Goal: Task Accomplishment & Management: Manage account settings

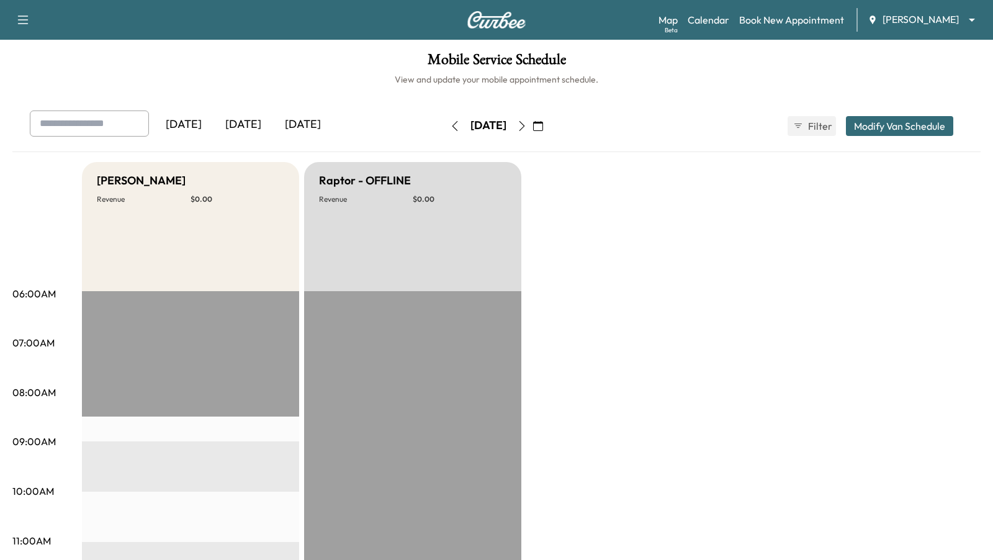
click at [527, 125] on icon "button" at bounding box center [522, 126] width 10 height 10
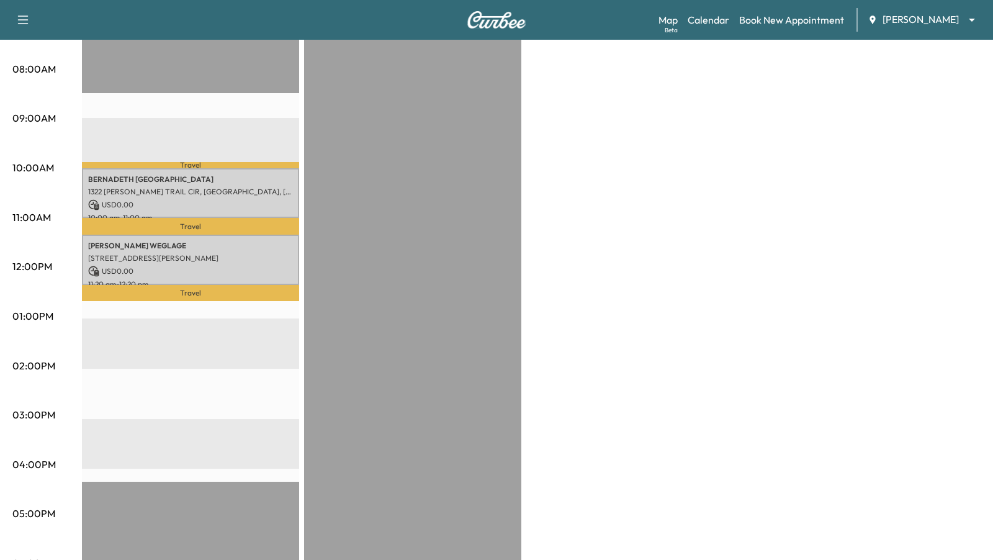
scroll to position [329, 0]
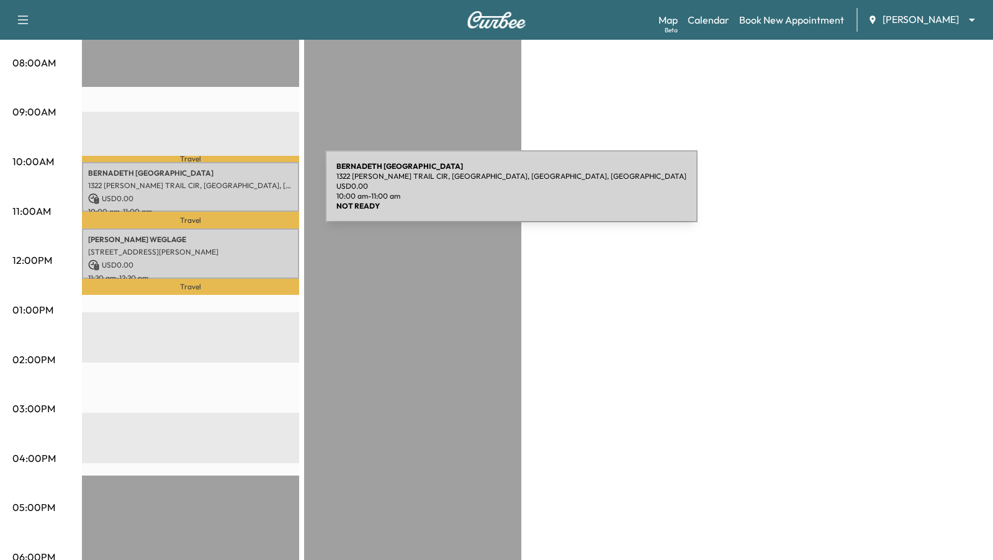
click at [232, 194] on p "USD 0.00" at bounding box center [190, 198] width 205 height 11
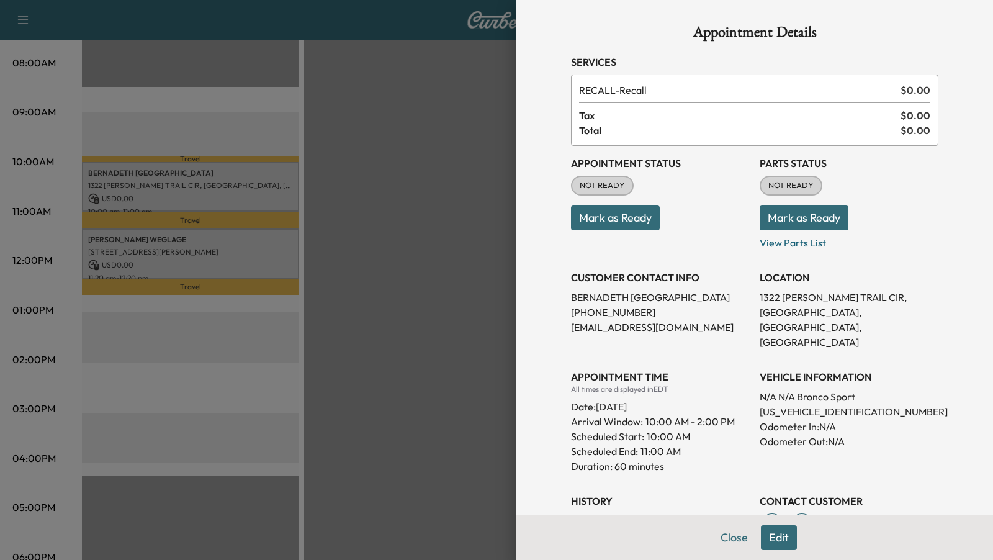
scroll to position [183, 0]
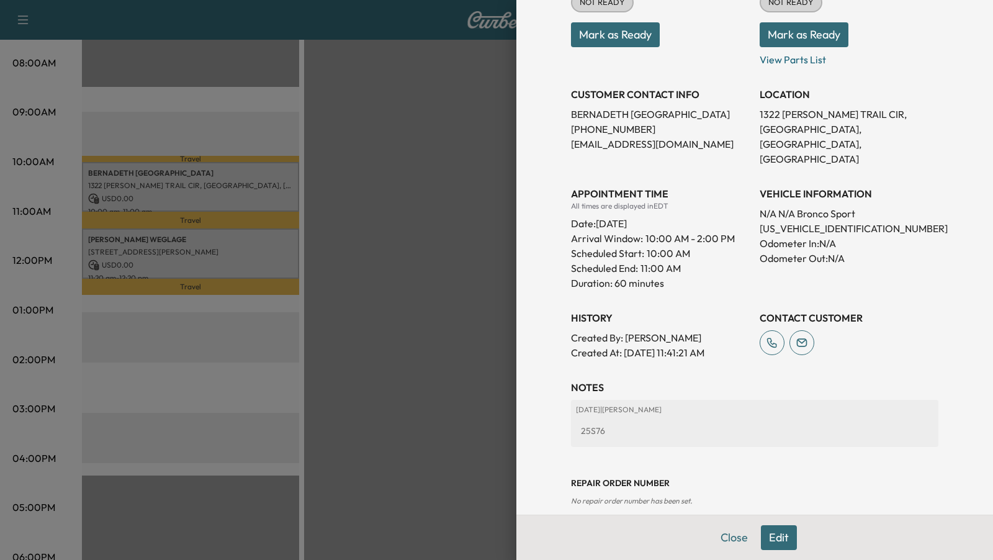
click at [780, 535] on button "Edit" at bounding box center [779, 537] width 36 height 25
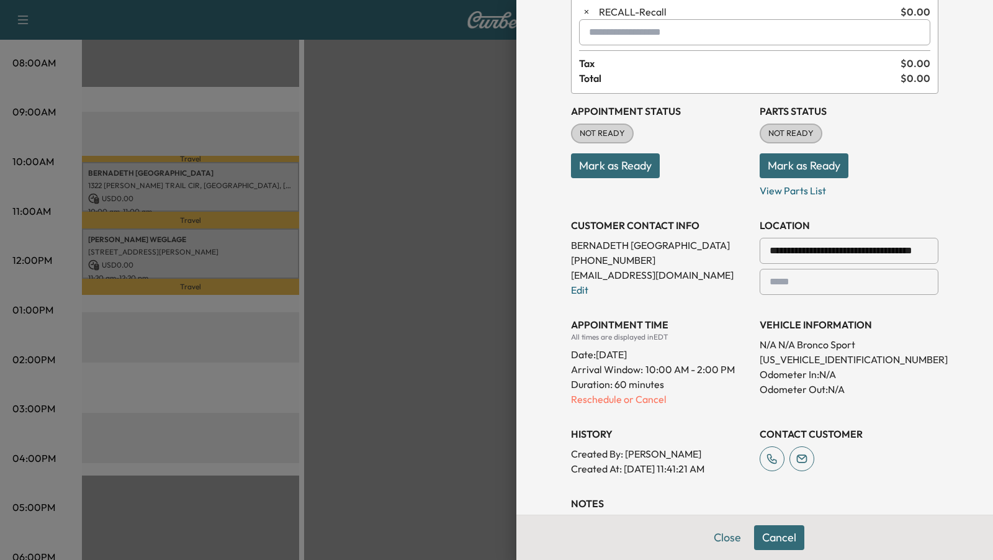
scroll to position [84, 0]
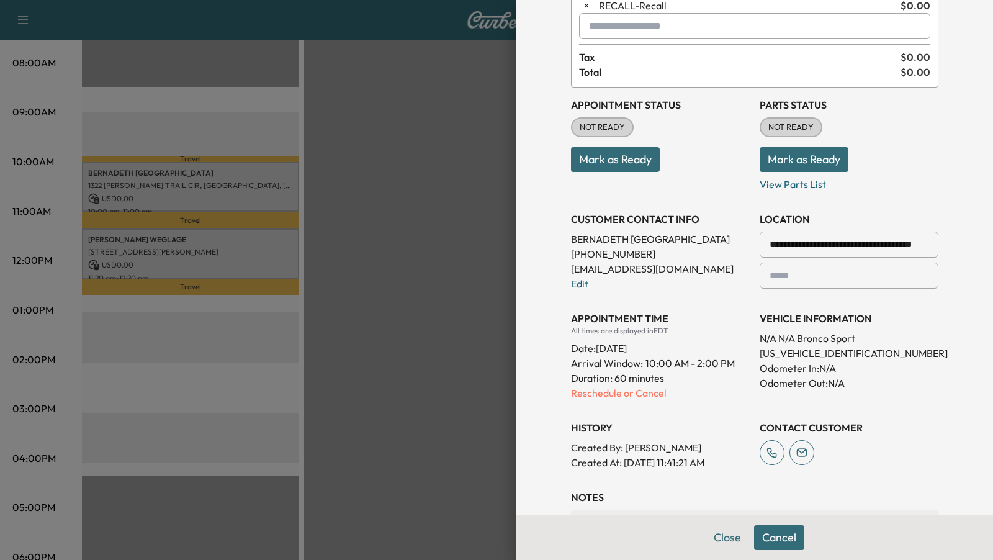
click at [625, 253] on p "[PHONE_NUMBER]" at bounding box center [660, 253] width 179 height 15
click at [635, 304] on div "APPOINTMENT TIME All times are displayed in EDT Date: [DATE] Arrival Window: 10…" at bounding box center [660, 350] width 179 height 99
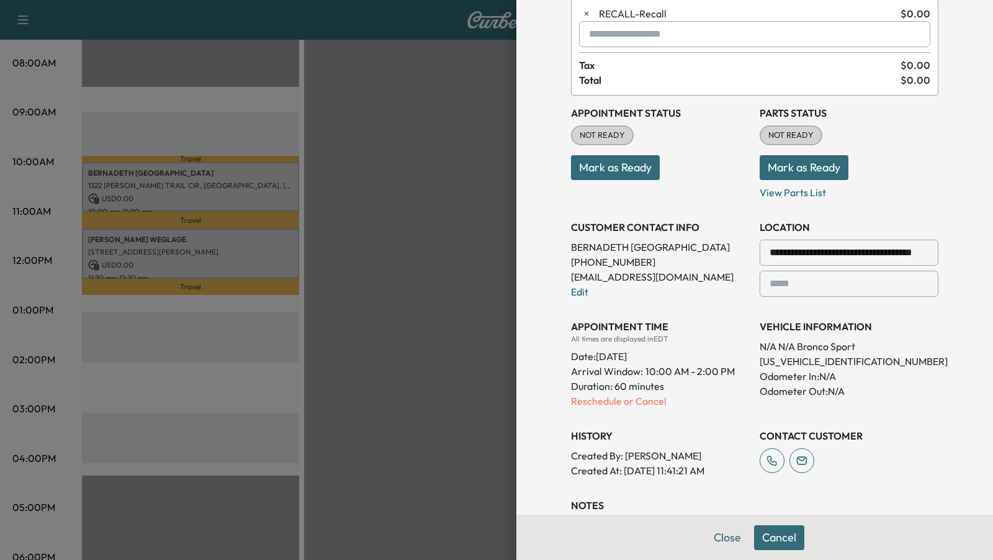
scroll to position [0, 0]
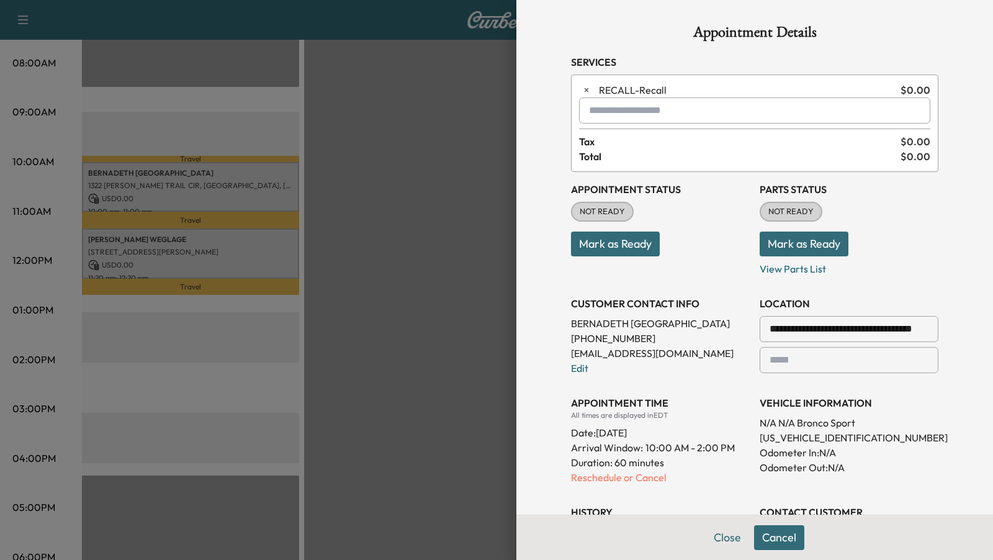
click at [590, 331] on p "[PHONE_NUMBER]" at bounding box center [660, 338] width 179 height 15
click at [631, 336] on p "[PHONE_NUMBER]" at bounding box center [660, 338] width 179 height 15
click at [723, 536] on button "Close" at bounding box center [726, 537] width 43 height 25
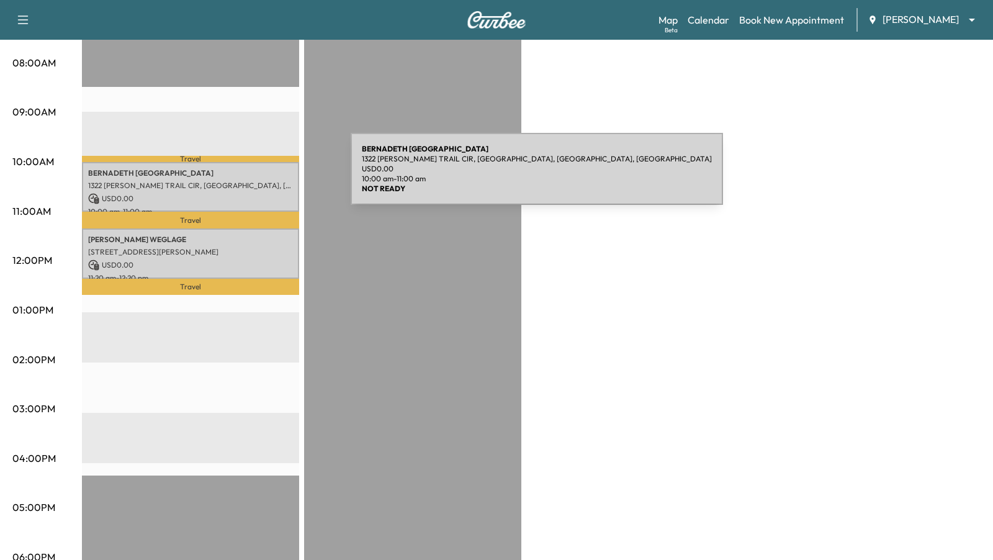
click at [257, 177] on div "BERNADETH ROME [STREET_ADDRESS][PERSON_NAME] USD 0.00 10:00 am - 11:00 am" at bounding box center [190, 187] width 217 height 50
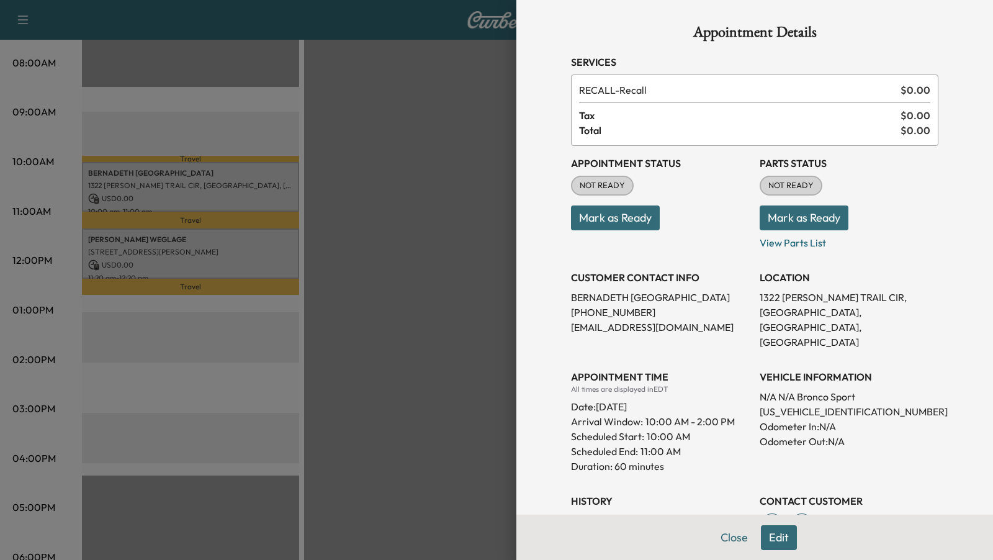
click at [774, 541] on button "Edit" at bounding box center [779, 537] width 36 height 25
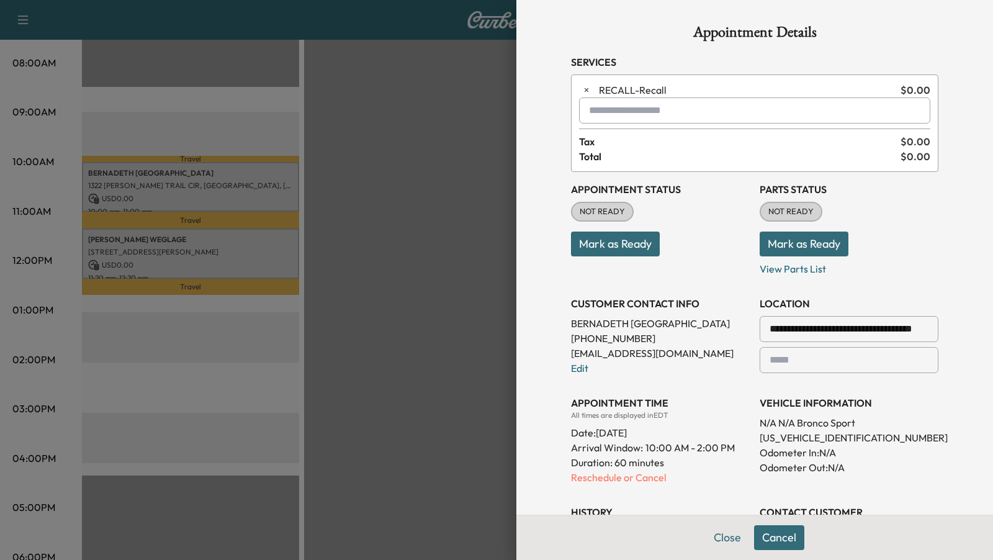
click at [619, 342] on p "[PHONE_NUMBER]" at bounding box center [660, 338] width 179 height 15
click at [617, 333] on p "[PHONE_NUMBER]" at bounding box center [660, 338] width 179 height 15
click at [472, 256] on div at bounding box center [496, 280] width 993 height 560
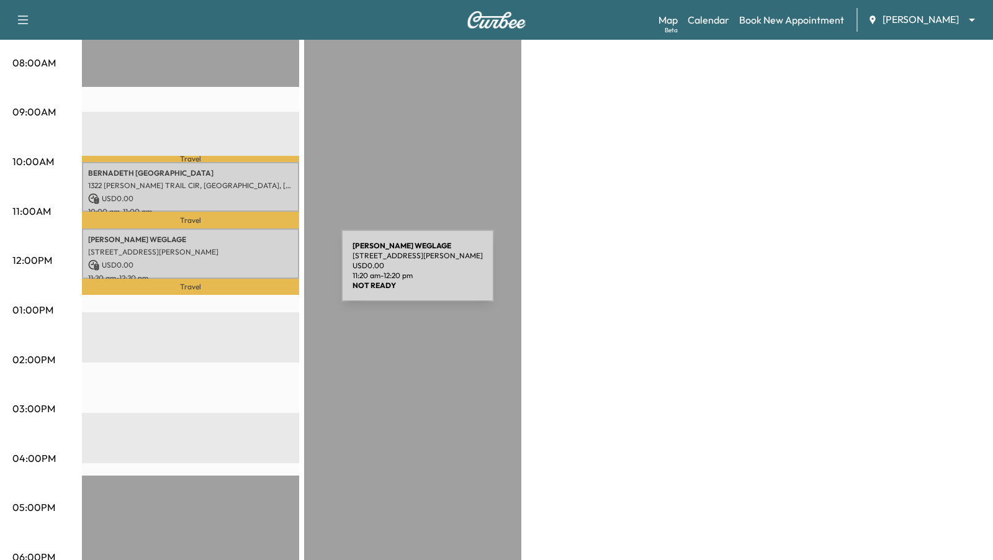
click at [244, 270] on div "[PERSON_NAME] [STREET_ADDRESS][PERSON_NAME] USD 0.00 11:20 am - 12:20 pm" at bounding box center [190, 253] width 217 height 50
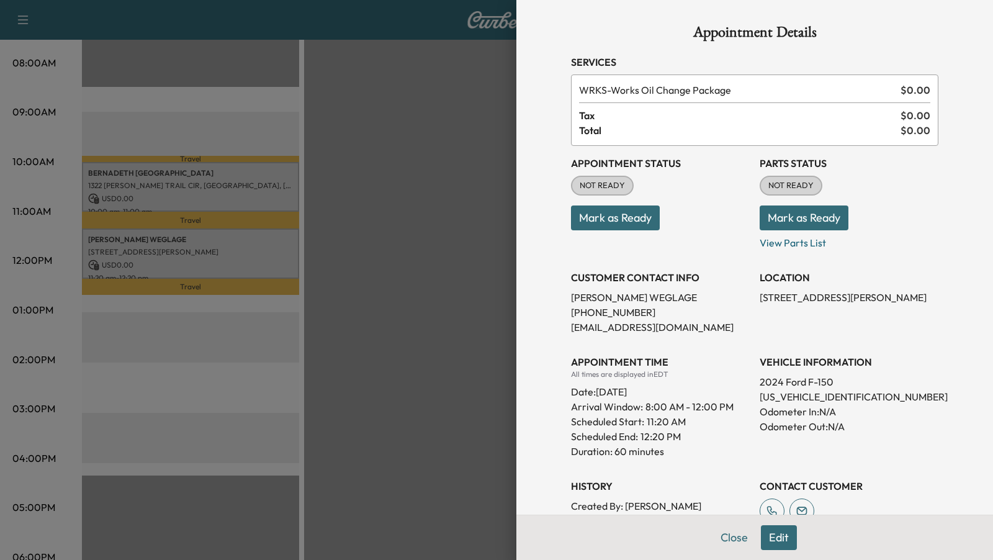
click at [643, 325] on p "[EMAIL_ADDRESS][DOMAIN_NAME]" at bounding box center [660, 326] width 179 height 15
click at [775, 537] on button "Edit" at bounding box center [779, 537] width 36 height 25
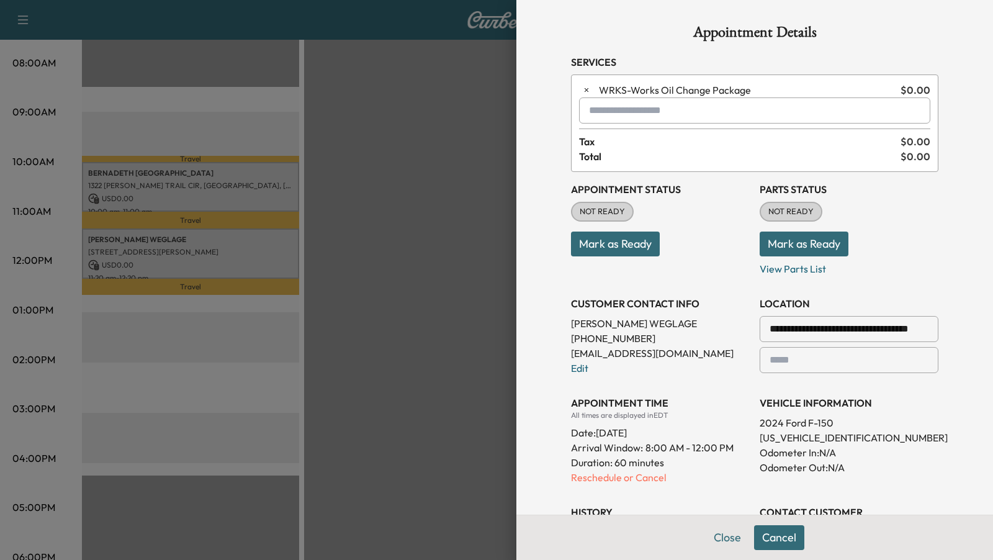
click at [619, 347] on p "[EMAIL_ADDRESS][DOMAIN_NAME]" at bounding box center [660, 353] width 179 height 15
click at [611, 328] on p "[PERSON_NAME]" at bounding box center [660, 323] width 179 height 15
click at [414, 264] on div at bounding box center [496, 280] width 993 height 560
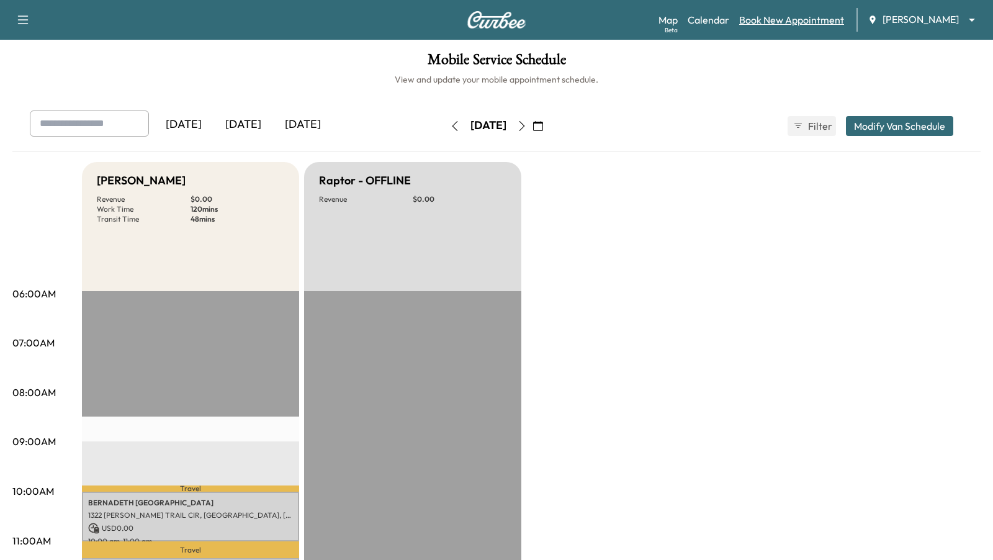
click at [765, 23] on link "Book New Appointment" at bounding box center [791, 19] width 105 height 15
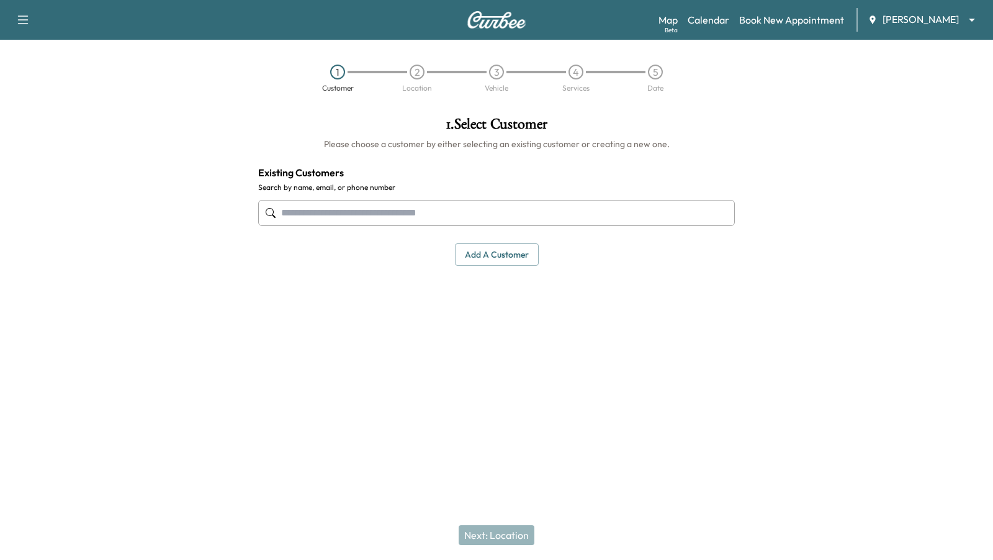
click at [420, 208] on input "text" at bounding box center [496, 213] width 476 height 26
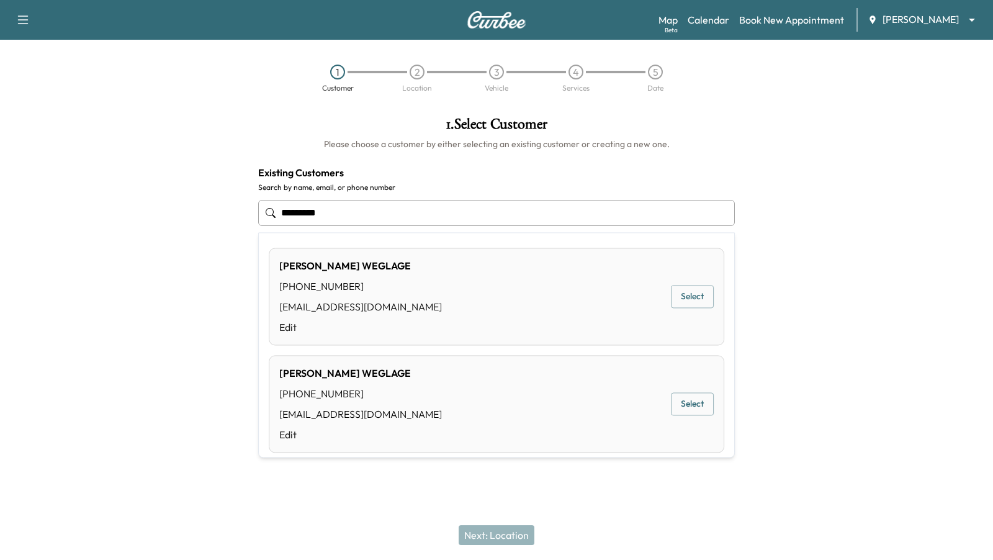
click at [571, 292] on div "[PERSON_NAME] [PHONE_NUMBER] [EMAIL_ADDRESS][DOMAIN_NAME] Edit Select" at bounding box center [496, 296] width 455 height 97
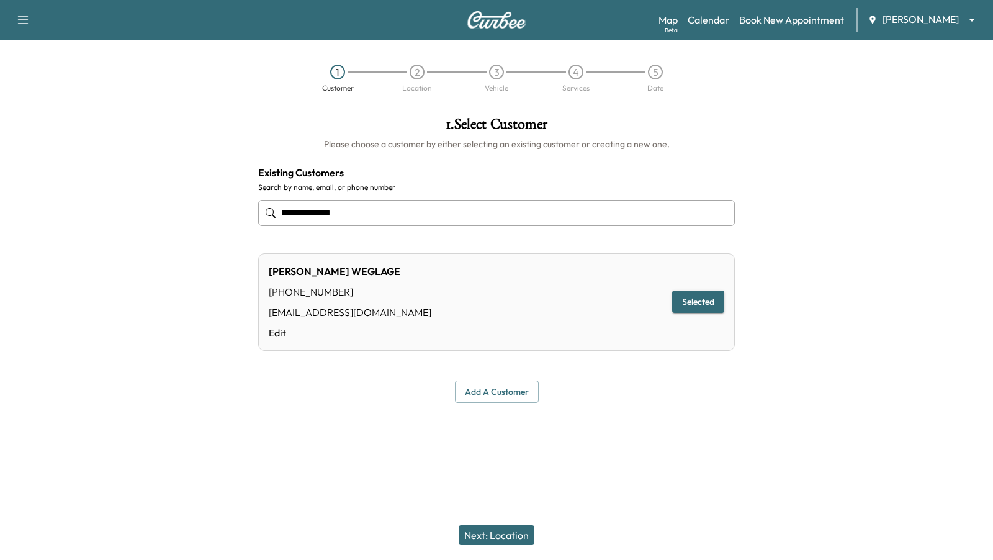
type input "**********"
click at [504, 529] on button "Next: Location" at bounding box center [496, 535] width 76 height 20
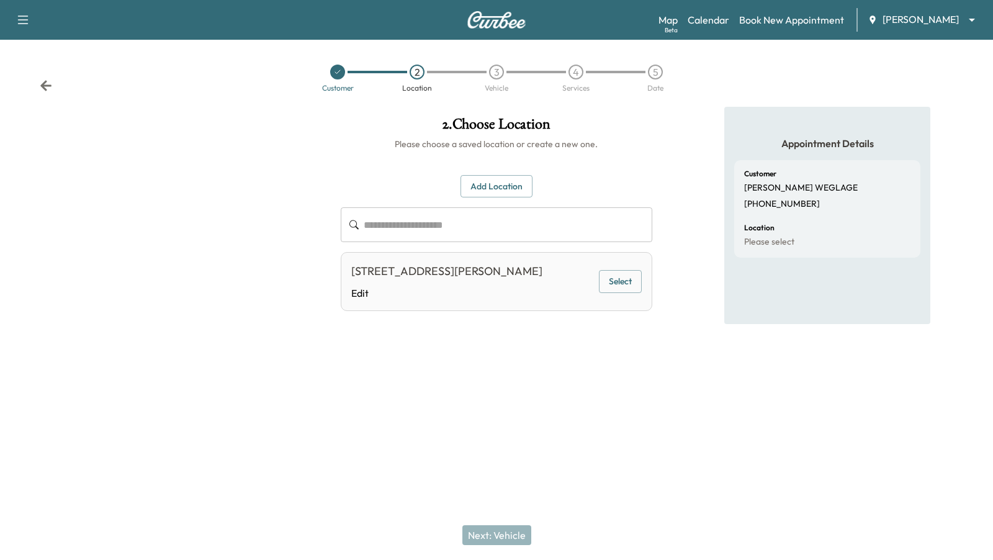
click at [342, 76] on div at bounding box center [337, 72] width 15 height 15
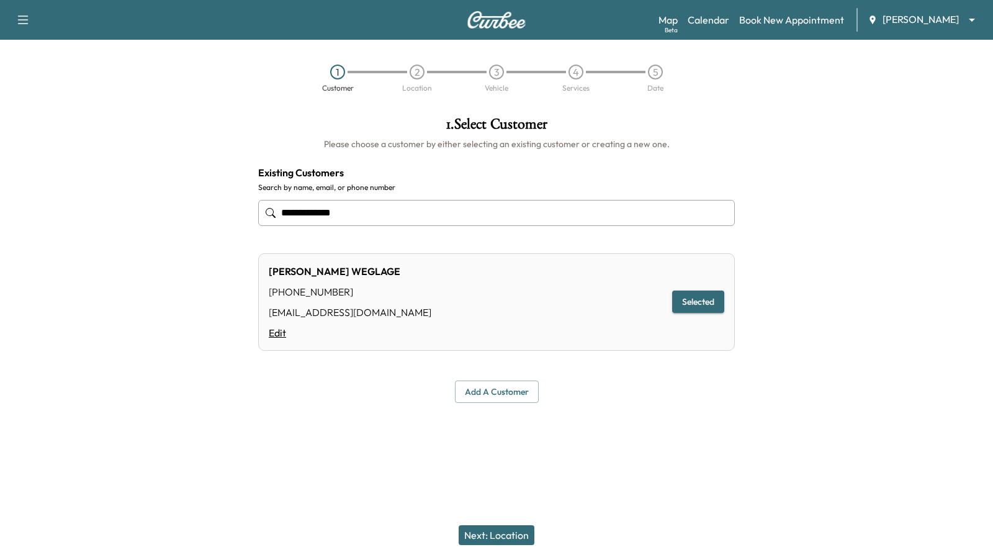
click at [275, 335] on link "Edit" at bounding box center [350, 332] width 163 height 15
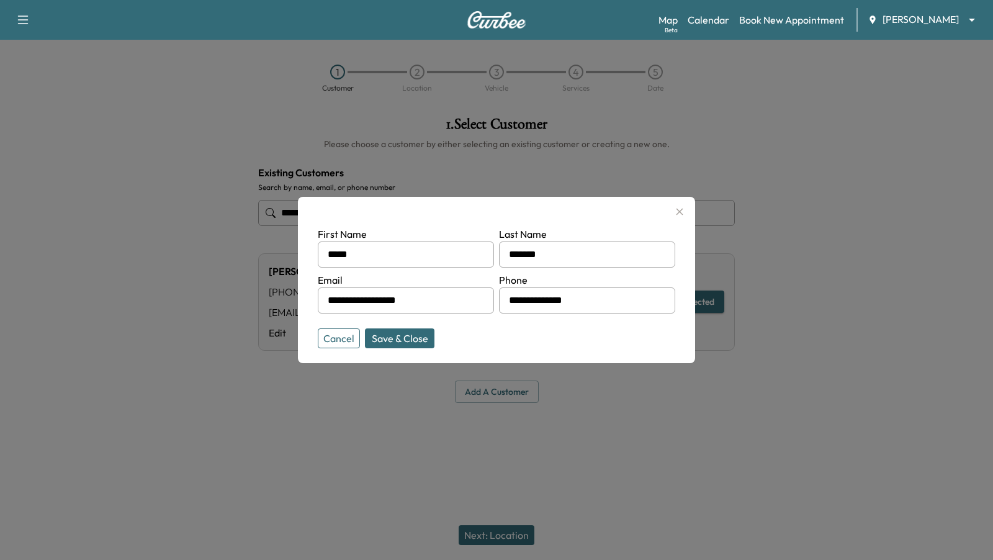
drag, startPoint x: 578, startPoint y: 295, endPoint x: 491, endPoint y: 296, distance: 86.2
click at [491, 296] on form "**********" at bounding box center [496, 284] width 357 height 117
click at [346, 337] on button "Cancel" at bounding box center [339, 338] width 42 height 20
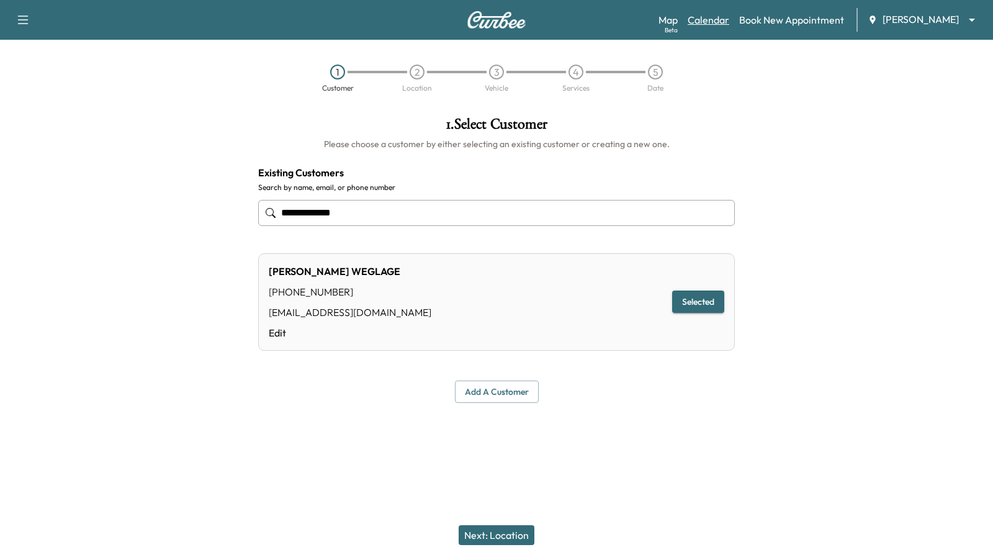
click at [718, 21] on link "Calendar" at bounding box center [708, 19] width 42 height 15
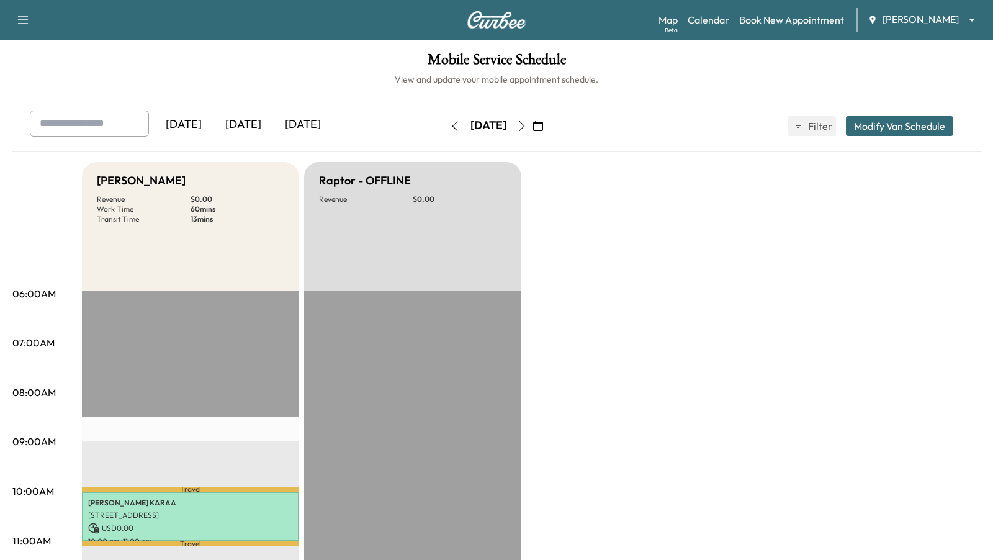
click at [527, 127] on icon "button" at bounding box center [522, 126] width 10 height 10
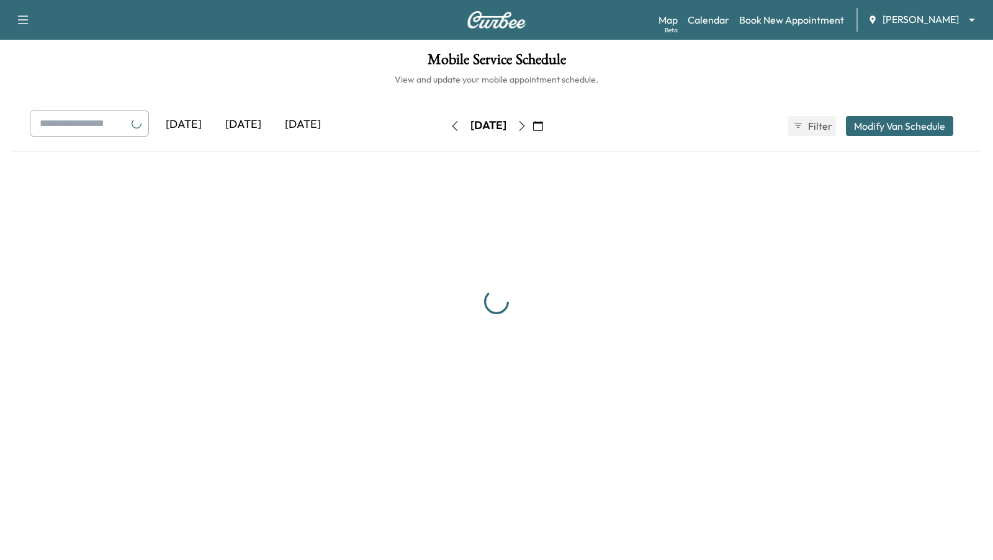
click at [548, 127] on button "button" at bounding box center [537, 126] width 21 height 20
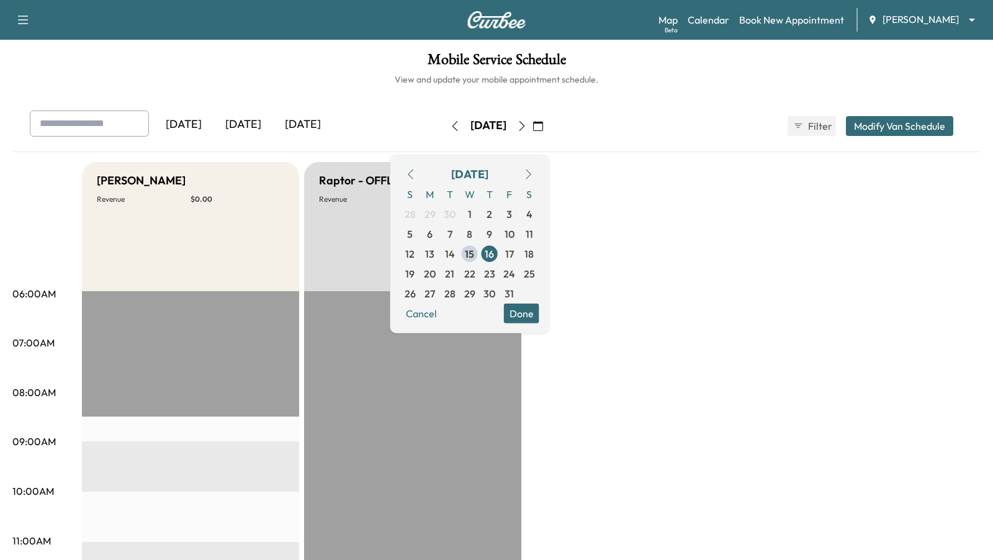
click at [548, 128] on button "button" at bounding box center [537, 126] width 21 height 20
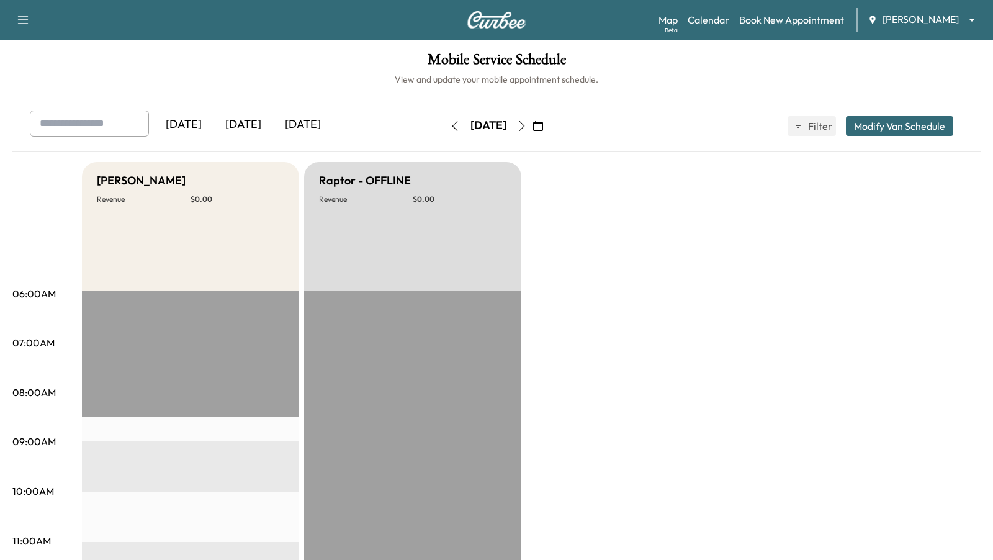
click at [527, 128] on icon "button" at bounding box center [522, 126] width 10 height 10
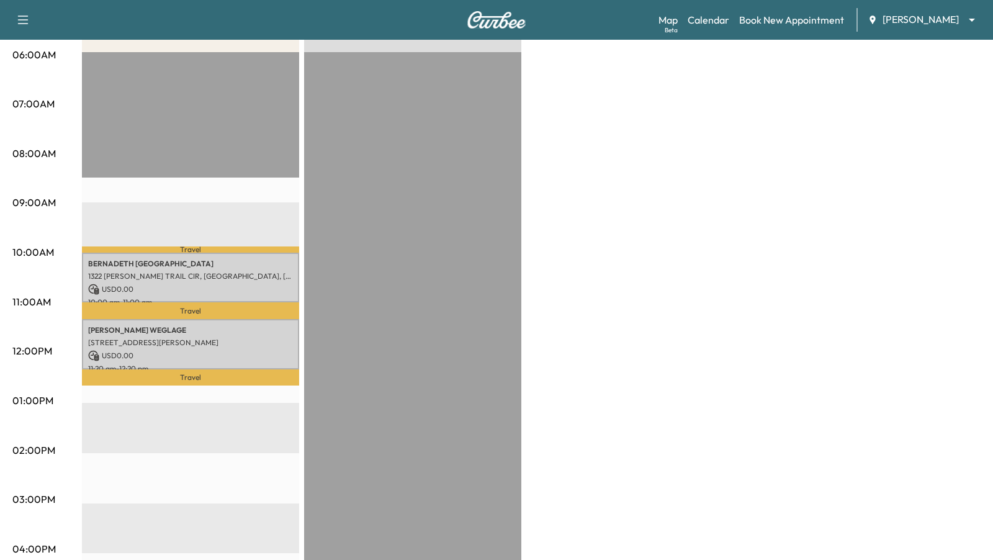
scroll to position [252, 0]
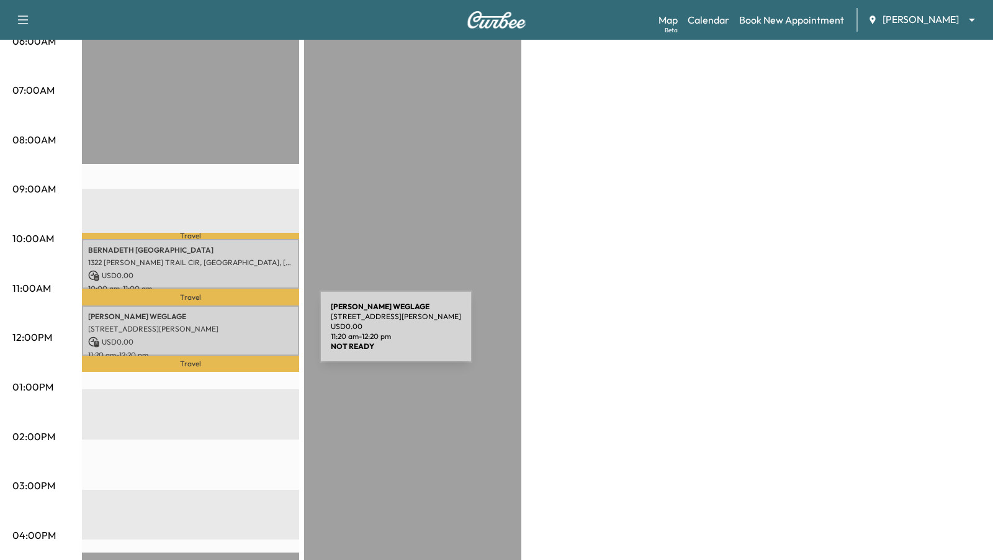
click at [226, 334] on div "[PERSON_NAME] [STREET_ADDRESS][PERSON_NAME] USD 0.00 11:20 am - 12:20 pm" at bounding box center [190, 330] width 217 height 50
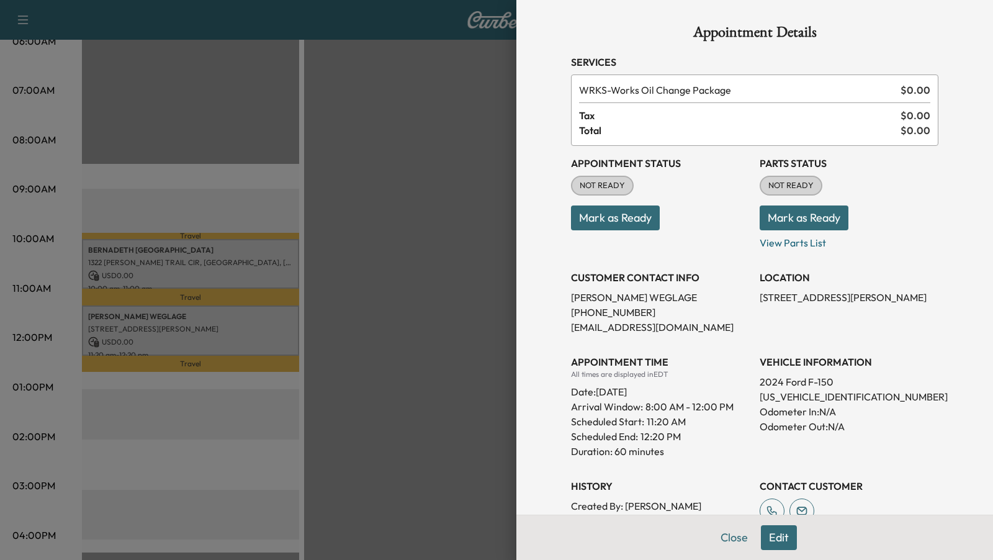
scroll to position [36, 0]
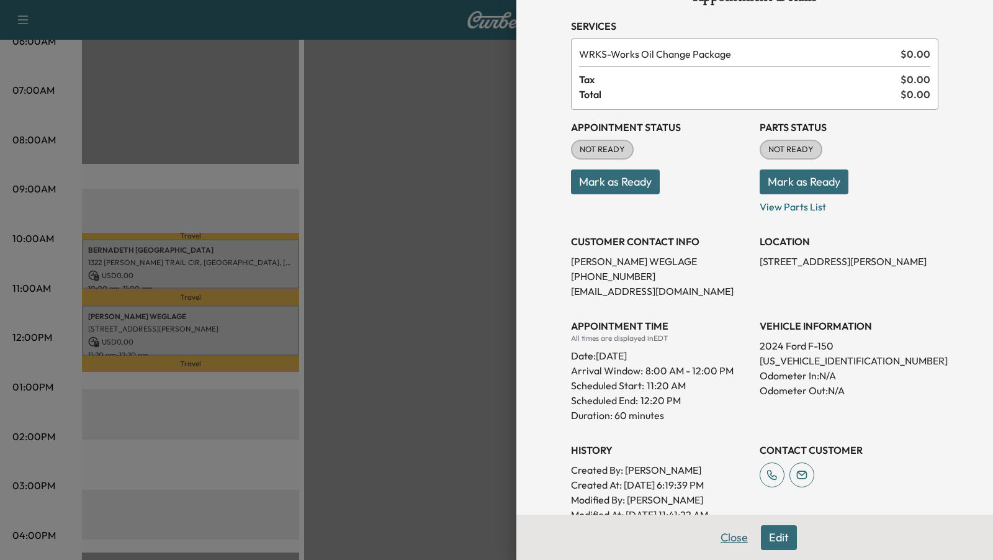
click at [733, 537] on button "Close" at bounding box center [733, 537] width 43 height 25
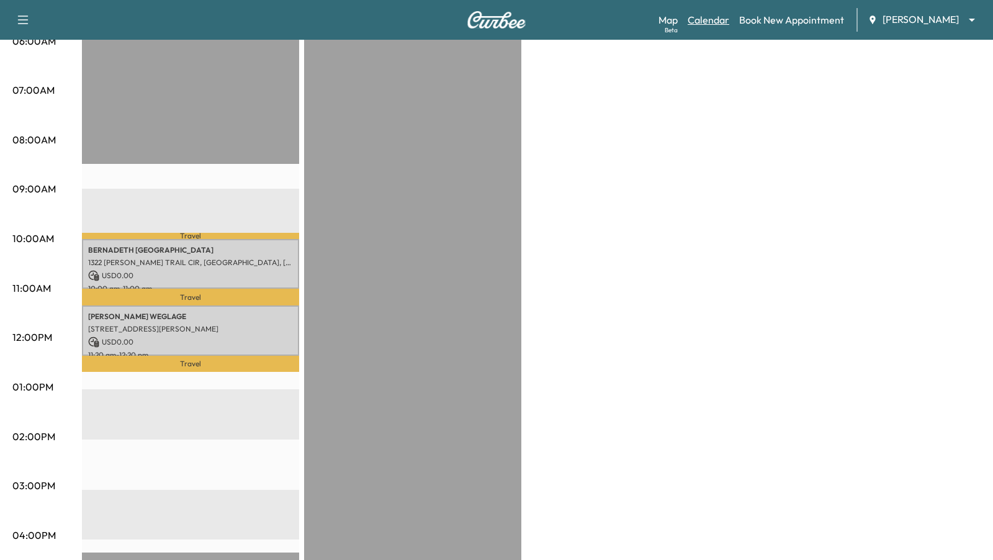
click at [704, 20] on link "Calendar" at bounding box center [708, 19] width 42 height 15
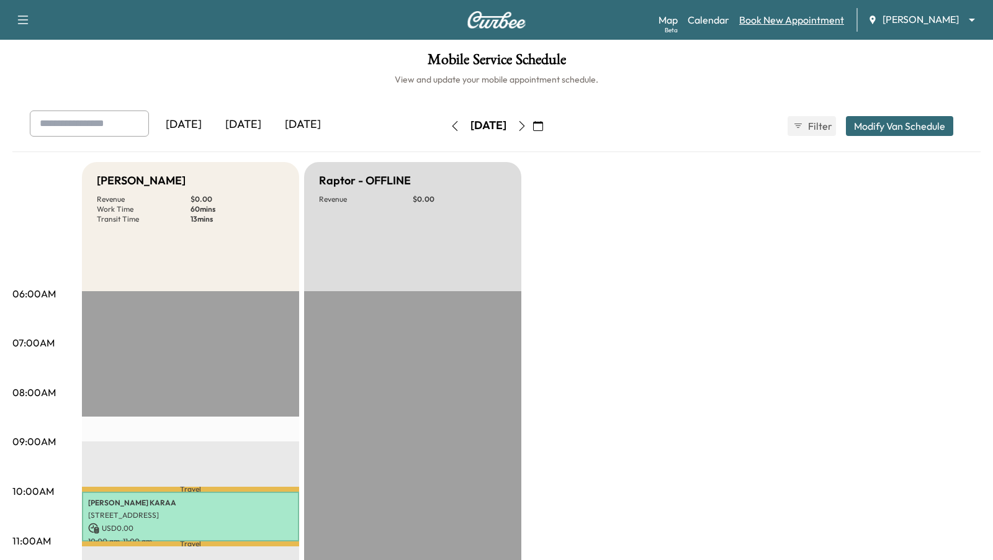
click at [771, 20] on link "Book New Appointment" at bounding box center [791, 19] width 105 height 15
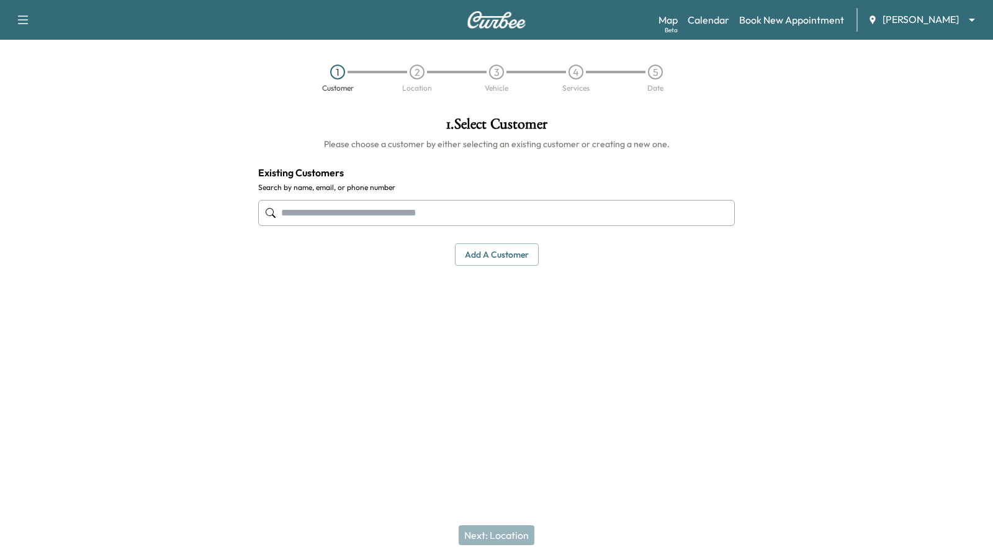
click at [536, 207] on input "text" at bounding box center [496, 213] width 476 height 26
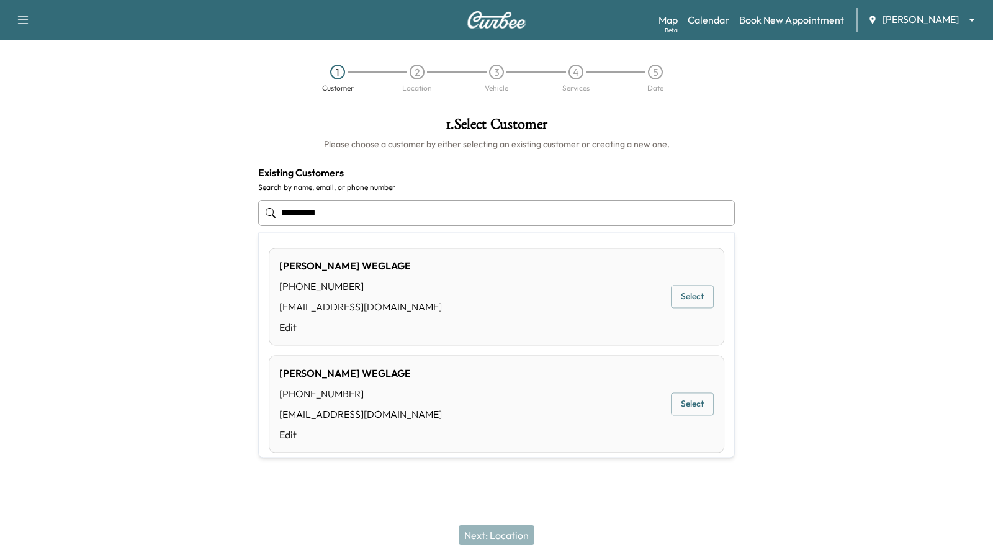
click at [706, 292] on button "Select" at bounding box center [692, 296] width 43 height 23
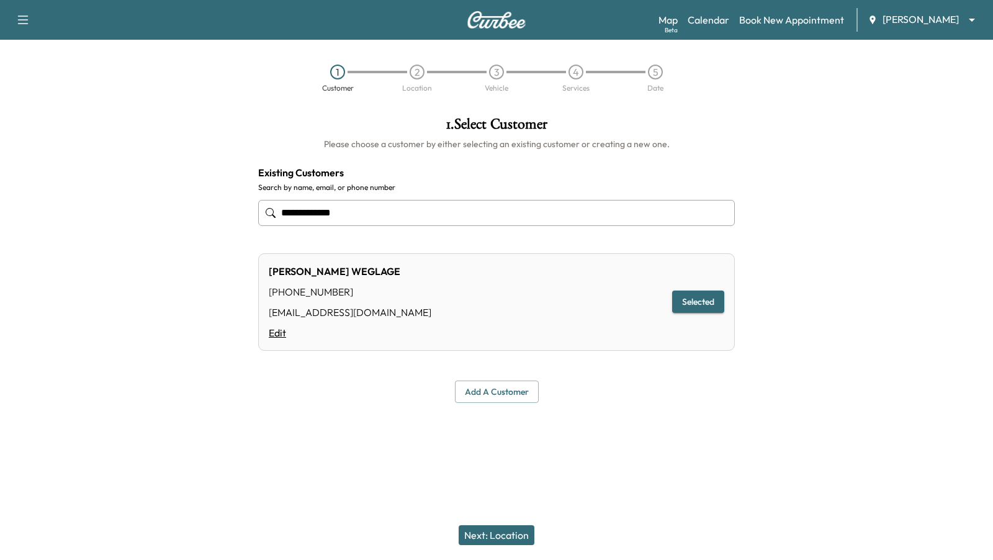
type input "**********"
click at [275, 328] on link "Edit" at bounding box center [350, 332] width 163 height 15
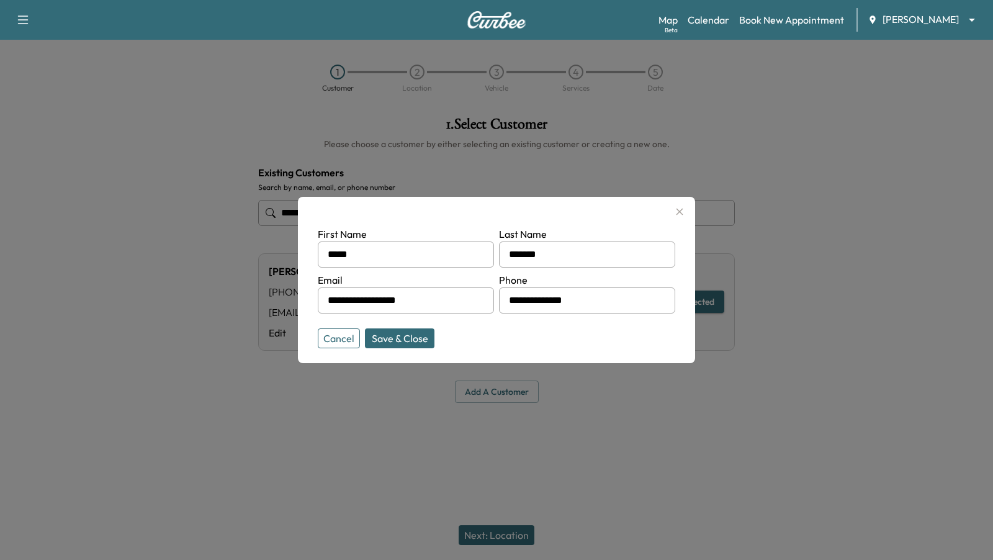
drag, startPoint x: 591, startPoint y: 302, endPoint x: 474, endPoint y: 297, distance: 116.8
click at [474, 297] on form "**********" at bounding box center [496, 284] width 357 height 117
type input "**********"
drag, startPoint x: 449, startPoint y: 298, endPoint x: 283, endPoint y: 280, distance: 167.3
click at [283, 280] on div "**********" at bounding box center [496, 280] width 993 height 560
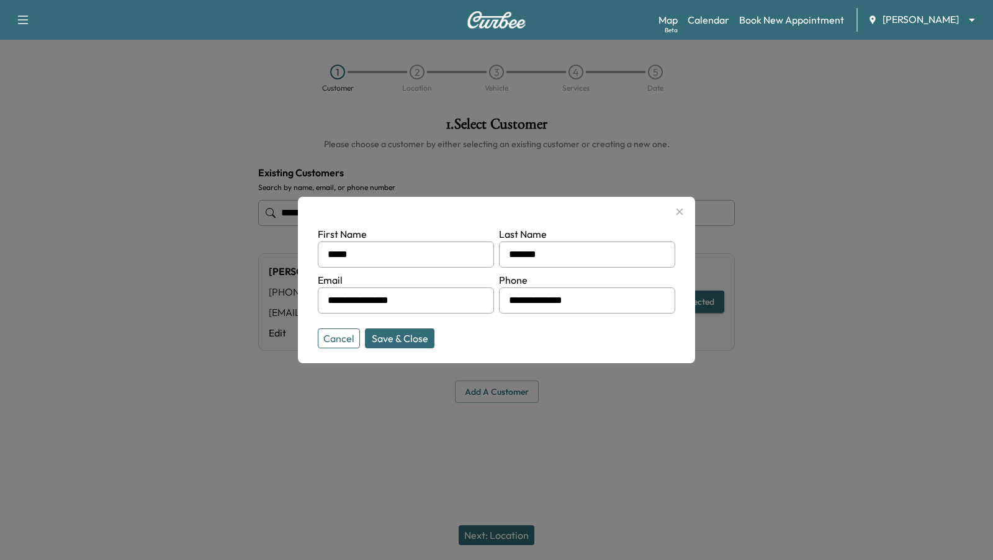
click at [396, 341] on button "Save & Close" at bounding box center [399, 338] width 69 height 20
type input "**********"
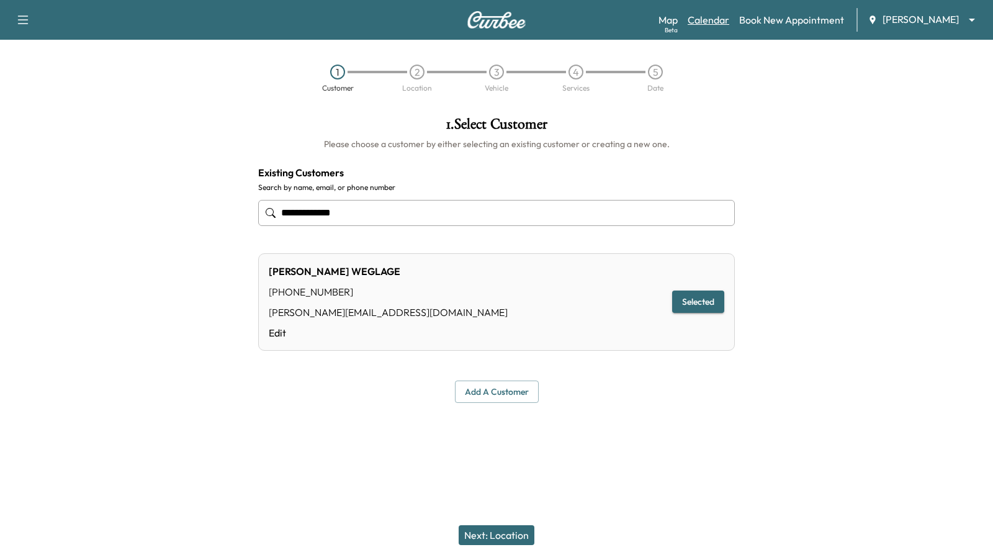
click at [701, 16] on link "Calendar" at bounding box center [708, 19] width 42 height 15
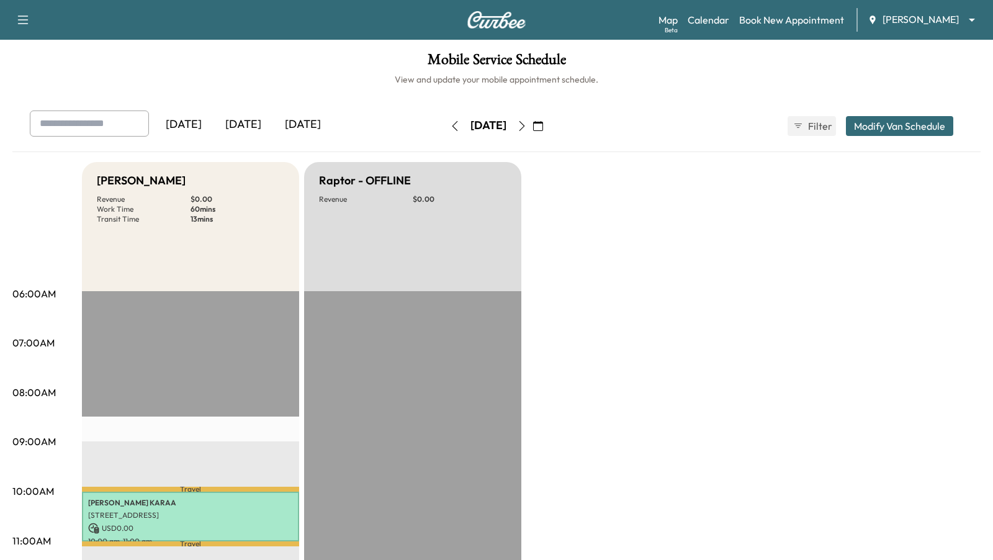
click at [527, 127] on icon "button" at bounding box center [522, 126] width 10 height 10
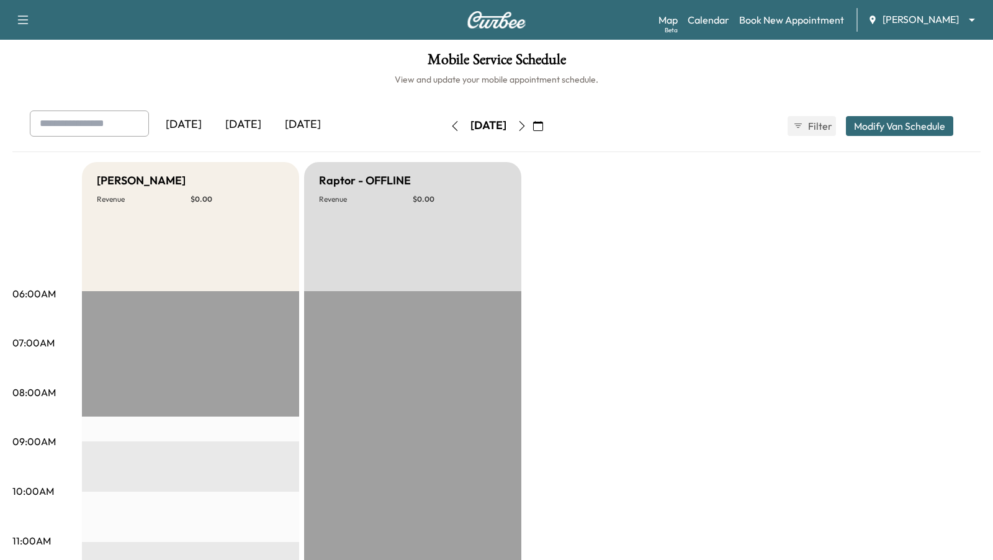
click at [548, 127] on button "button" at bounding box center [537, 126] width 21 height 20
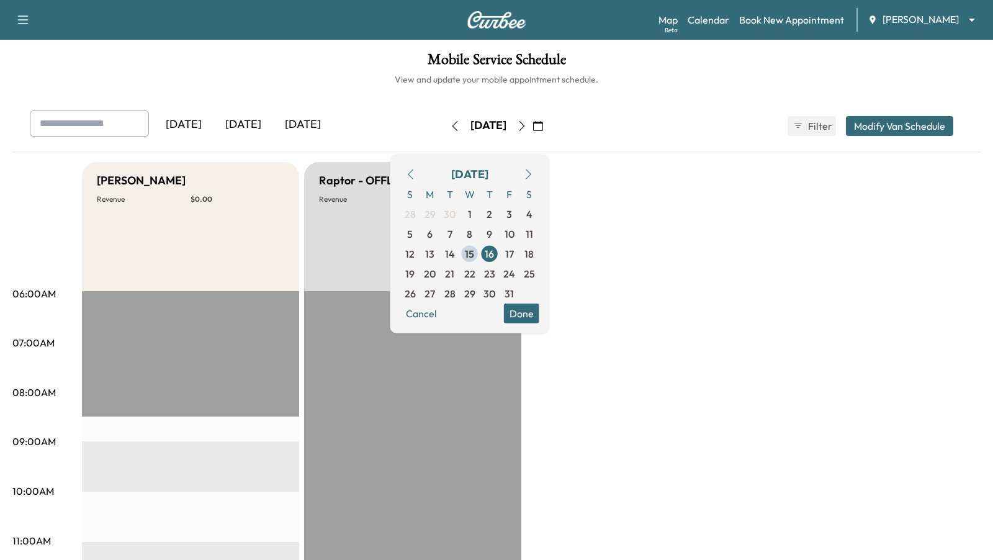
click at [527, 127] on icon "button" at bounding box center [522, 126] width 10 height 10
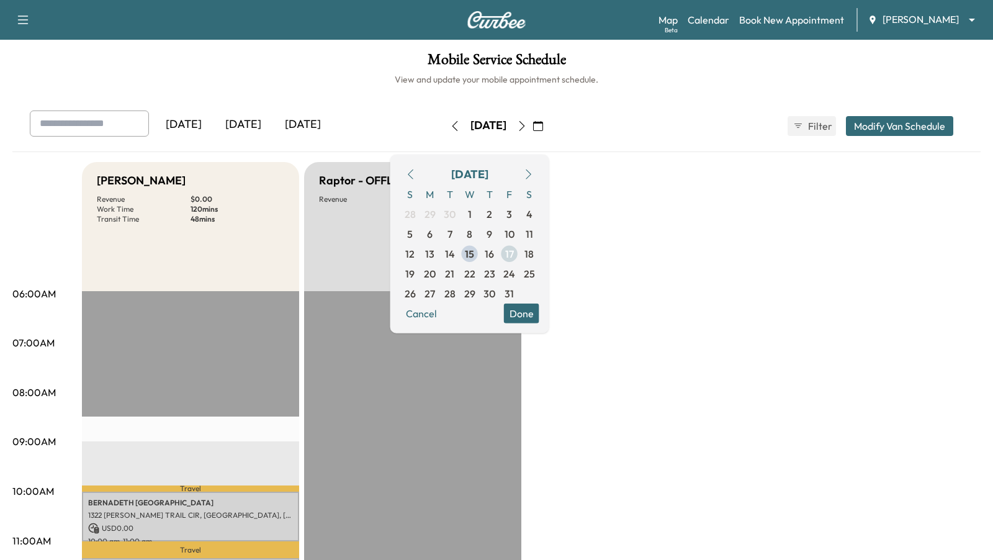
click at [514, 255] on span "17" at bounding box center [509, 253] width 9 height 15
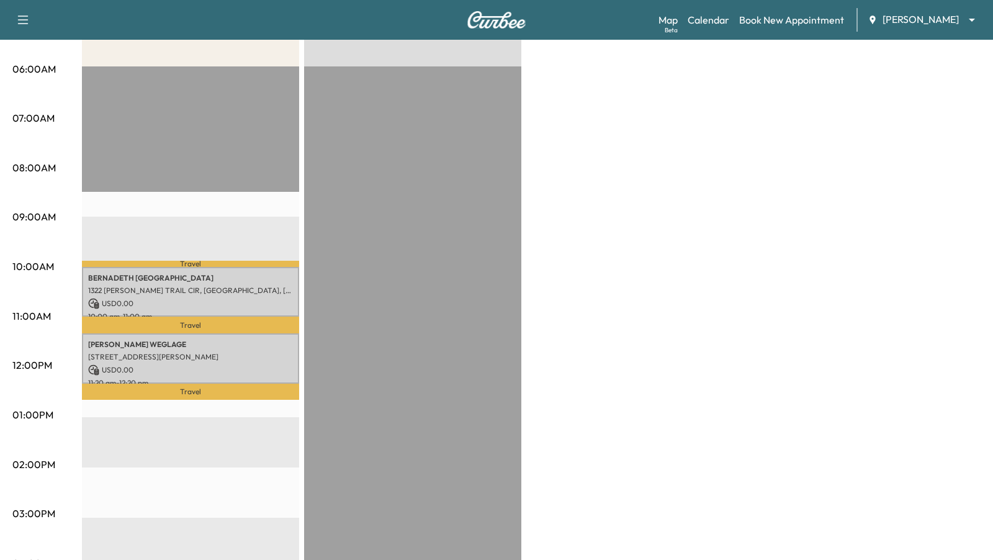
scroll to position [228, 0]
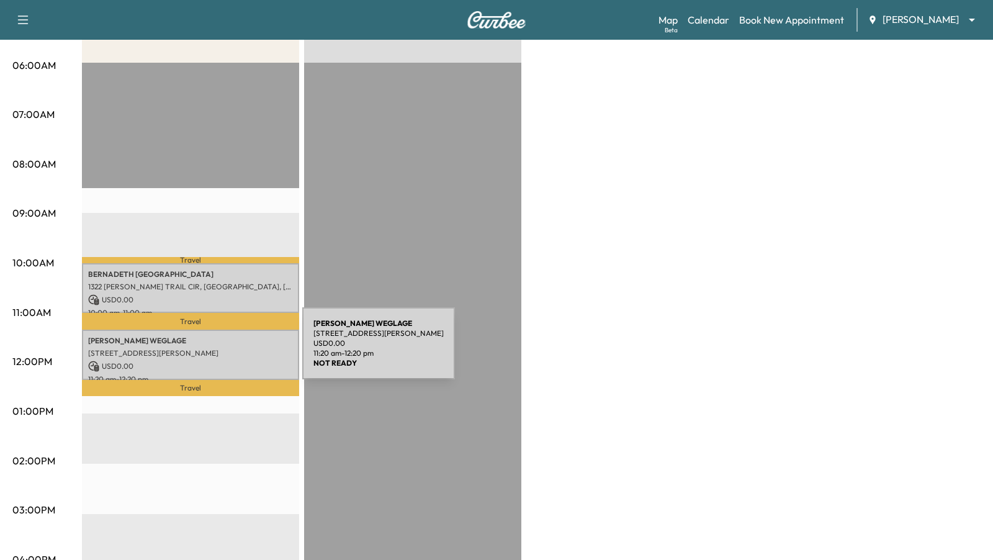
click at [209, 351] on p "[STREET_ADDRESS][PERSON_NAME]" at bounding box center [190, 353] width 205 height 10
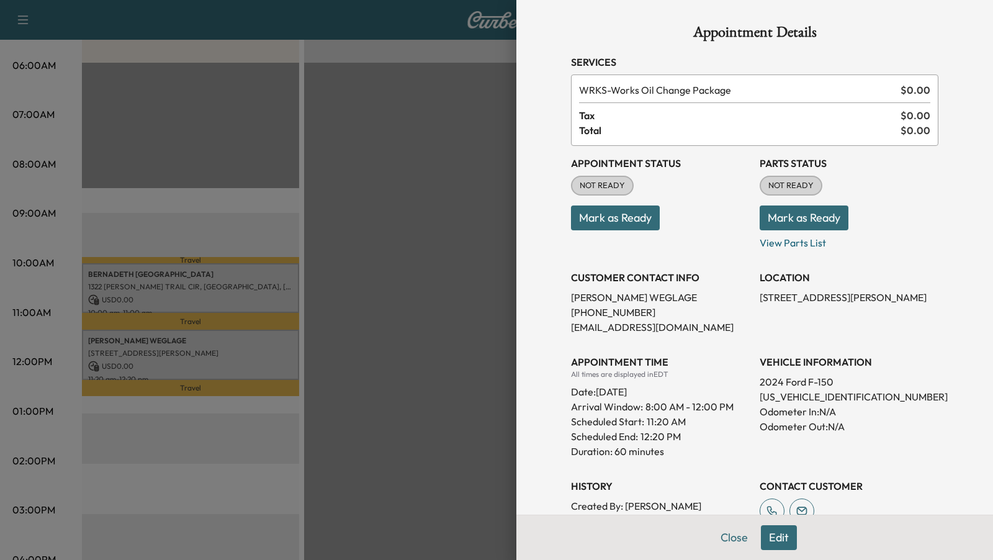
scroll to position [36, 0]
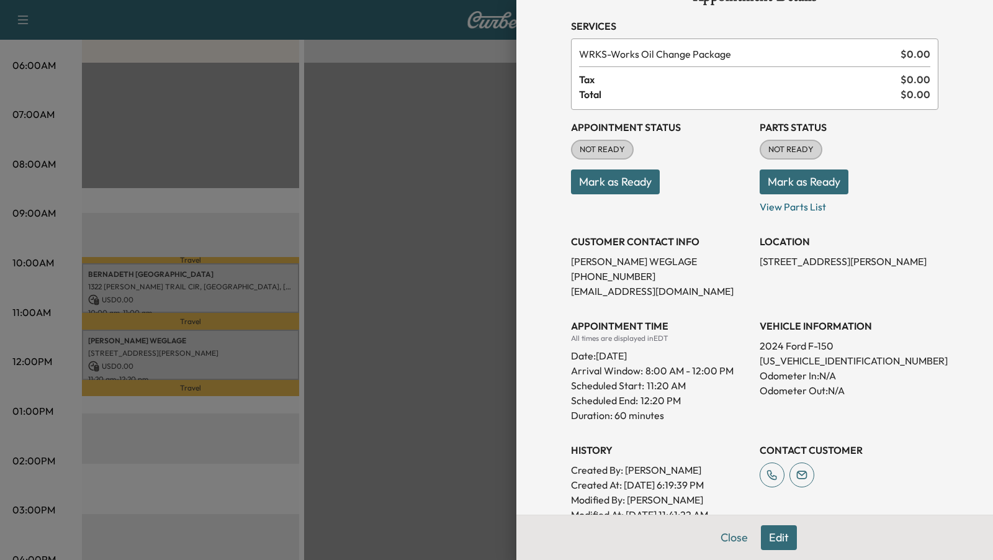
click at [777, 540] on button "Edit" at bounding box center [779, 537] width 36 height 25
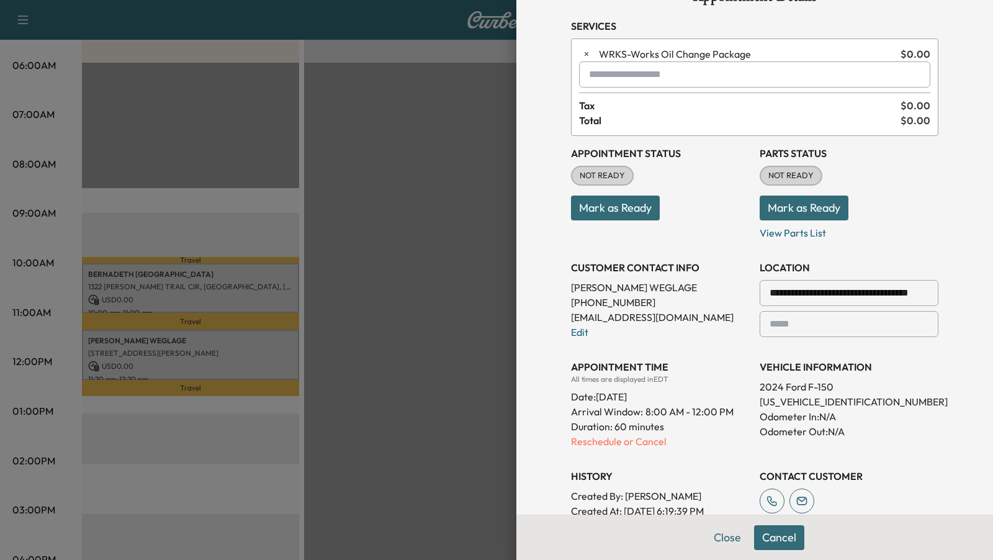
click at [632, 406] on p "Arrival Window: 8:00 AM - 12:00 PM" at bounding box center [660, 411] width 179 height 15
click at [805, 409] on p "Odometer In: N/A" at bounding box center [848, 416] width 179 height 15
click at [803, 399] on p "[US_VEHICLE_IDENTIFICATION_NUMBER]" at bounding box center [848, 401] width 179 height 15
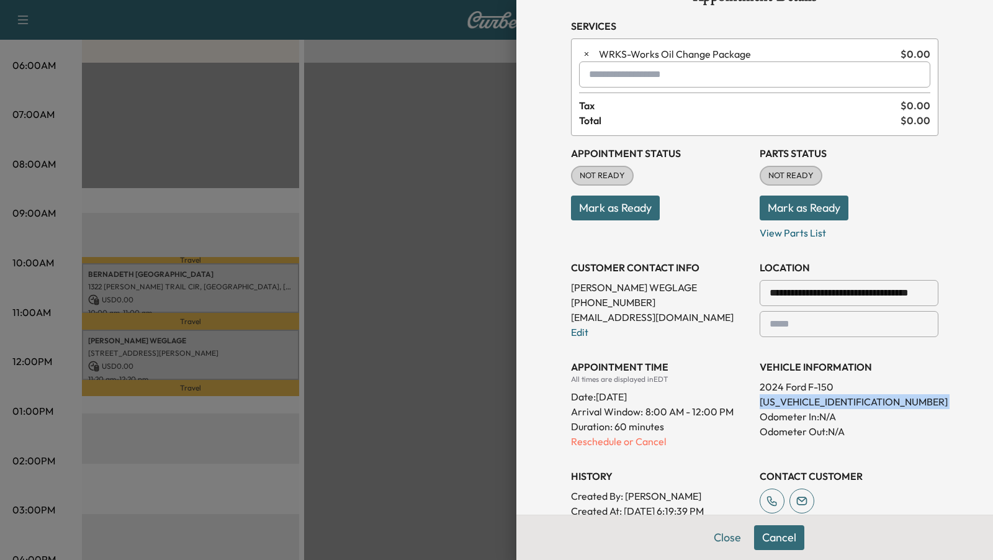
click at [803, 399] on p "[US_VEHICLE_IDENTIFICATION_NUMBER]" at bounding box center [848, 401] width 179 height 15
click at [802, 387] on p "2024 Ford F-150" at bounding box center [848, 386] width 179 height 15
click at [644, 310] on p "[EMAIL_ADDRESS][DOMAIN_NAME]" at bounding box center [660, 317] width 179 height 15
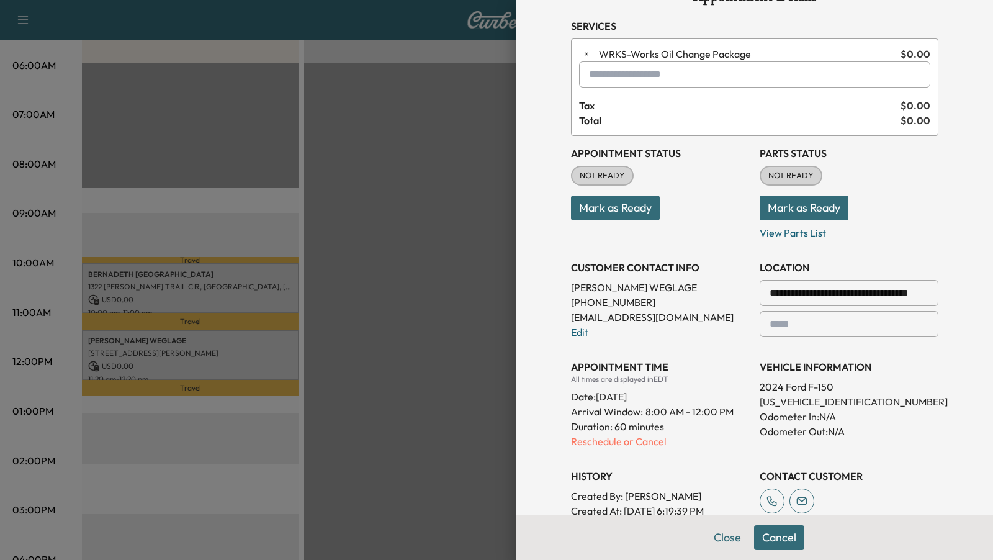
click at [589, 268] on h3 "CUSTOMER CONTACT INFO" at bounding box center [660, 267] width 179 height 15
click at [591, 260] on h3 "CUSTOMER CONTACT INFO" at bounding box center [660, 267] width 179 height 15
click at [588, 282] on p "[PERSON_NAME]" at bounding box center [660, 287] width 179 height 15
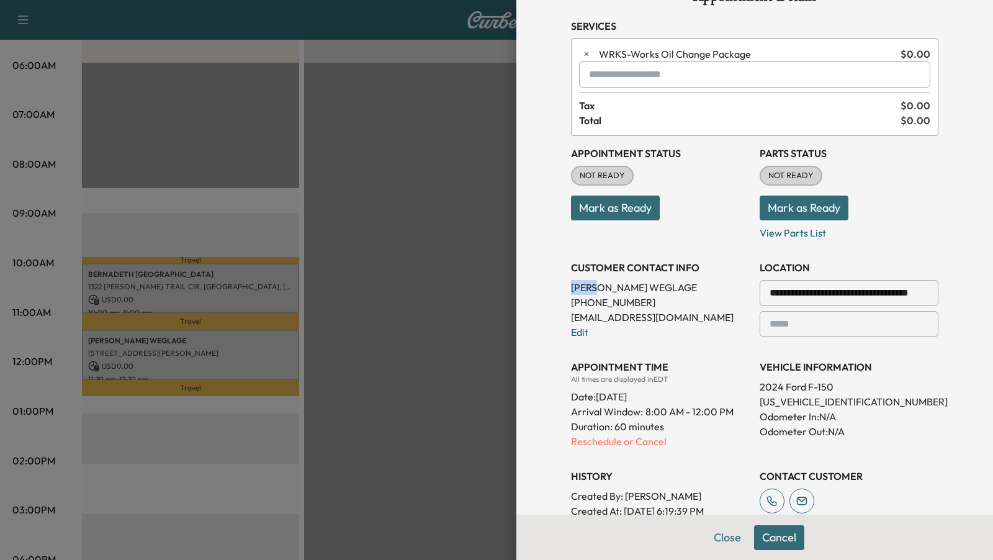
click at [588, 282] on p "[PERSON_NAME]" at bounding box center [660, 287] width 179 height 15
click at [592, 323] on div "**********" at bounding box center [660, 294] width 179 height 89
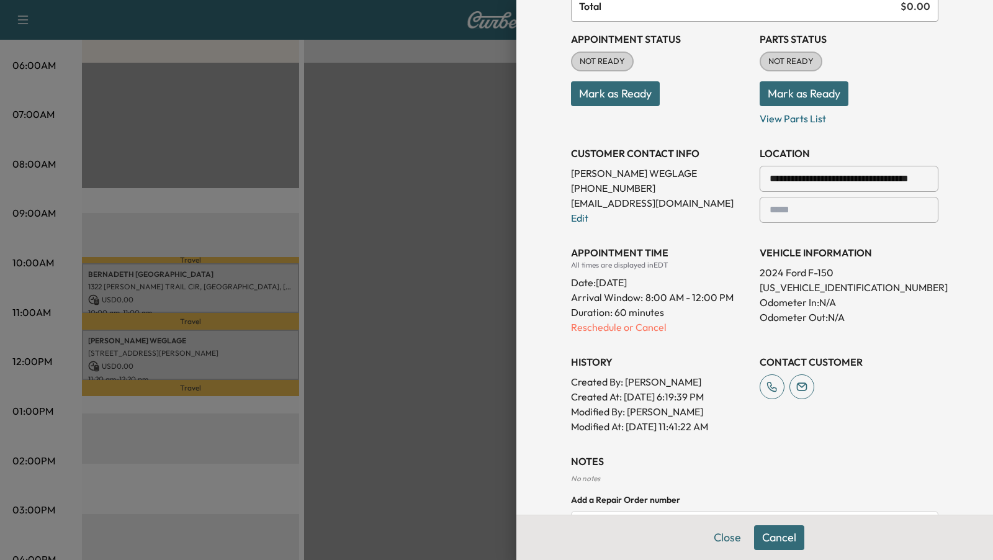
scroll to position [295, 0]
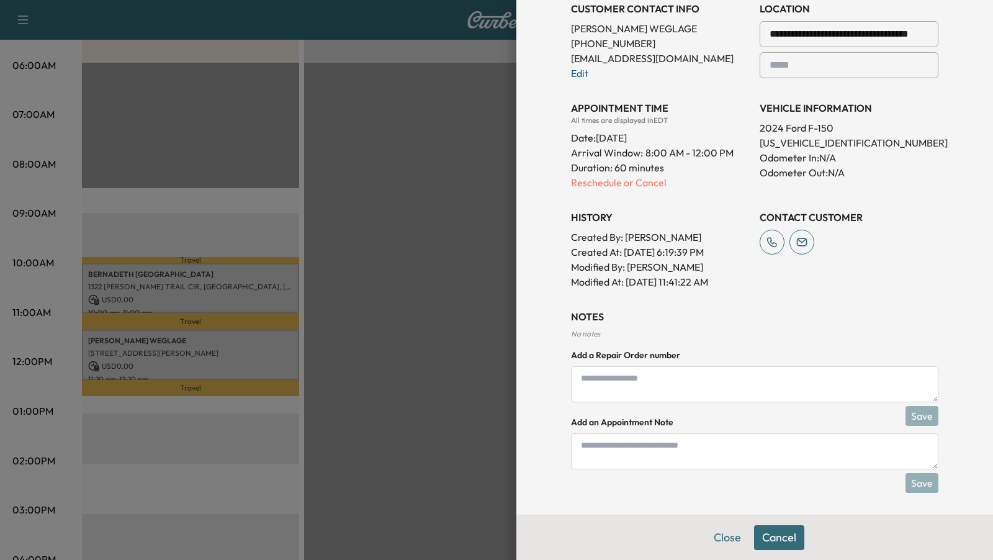
click at [656, 230] on p "Created By : [PERSON_NAME]" at bounding box center [660, 237] width 179 height 15
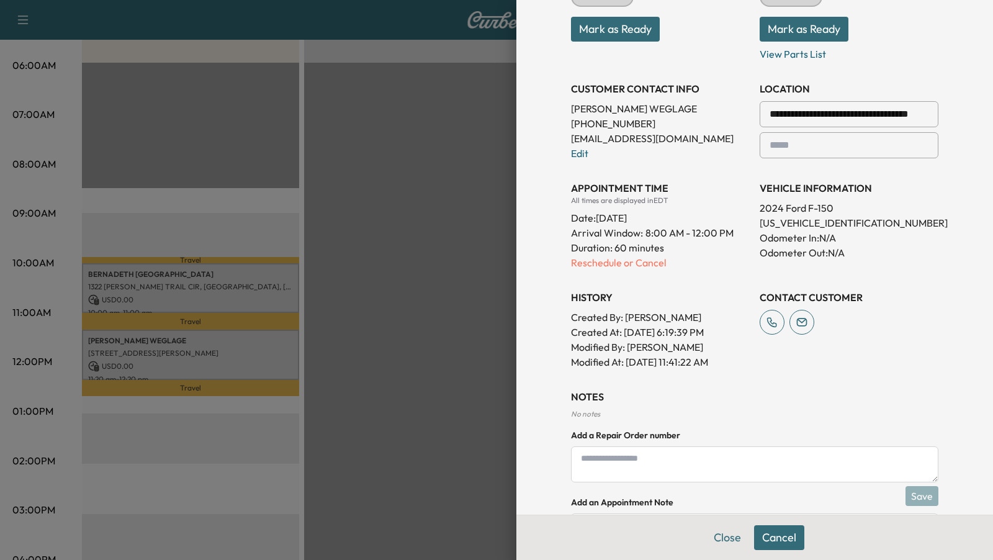
scroll to position [179, 0]
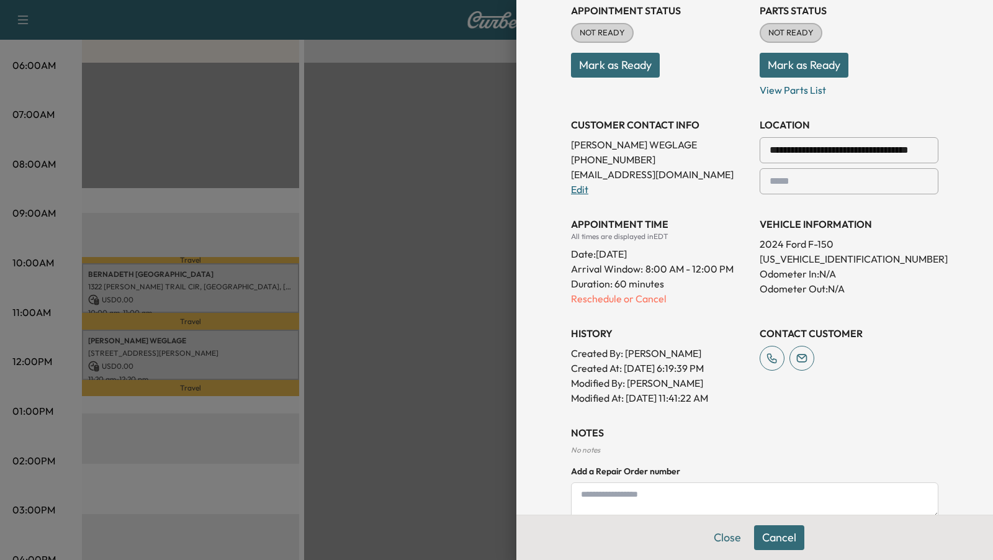
click at [584, 187] on link "Edit" at bounding box center [579, 189] width 17 height 12
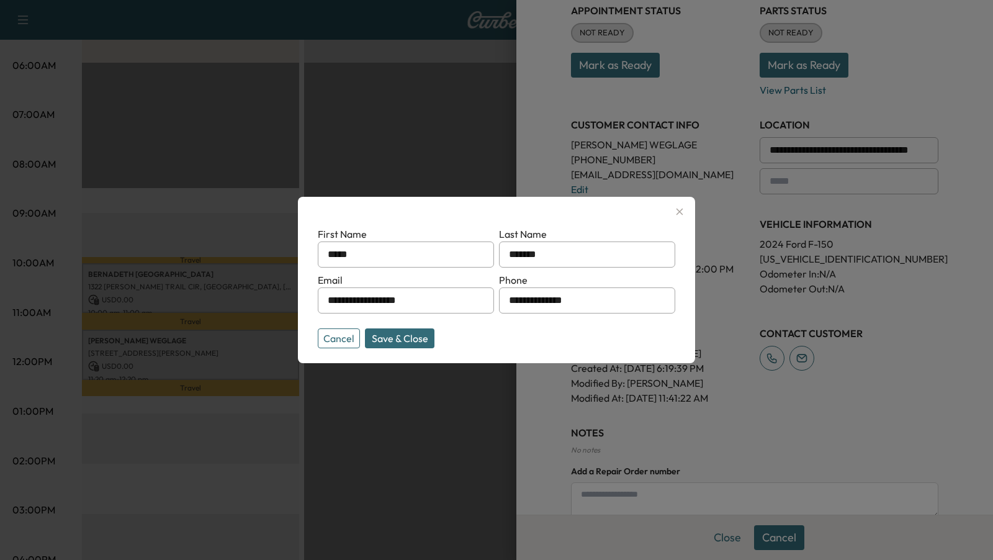
drag, startPoint x: 466, startPoint y: 303, endPoint x: 325, endPoint y: 299, distance: 140.9
click at [325, 299] on div "**********" at bounding box center [406, 300] width 176 height 26
type input "**********"
drag, startPoint x: 599, startPoint y: 299, endPoint x: 500, endPoint y: 297, distance: 98.7
click at [500, 297] on input "**********" at bounding box center [587, 300] width 176 height 26
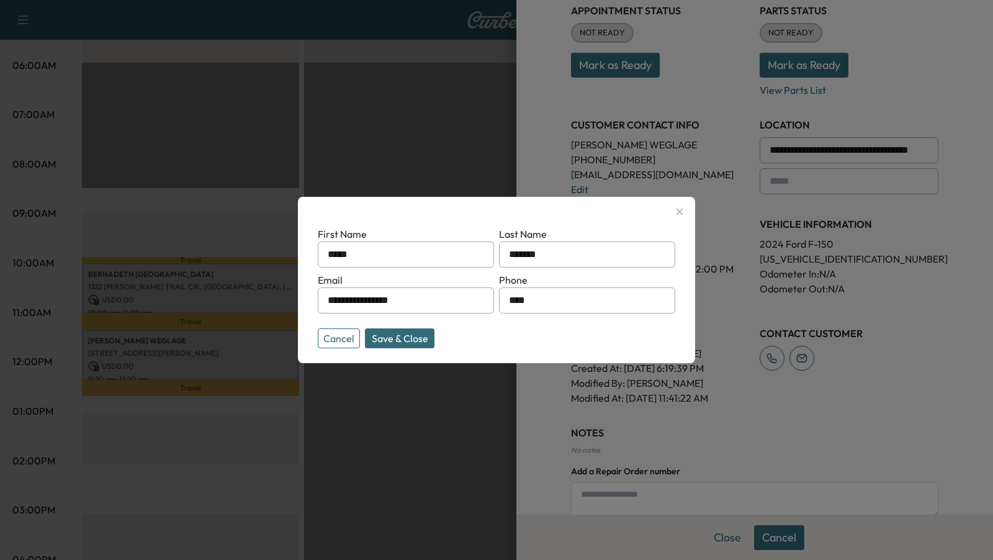
type input "**********"
click at [534, 352] on div "**********" at bounding box center [496, 280] width 397 height 166
click at [411, 335] on button "Save & Close" at bounding box center [399, 338] width 69 height 20
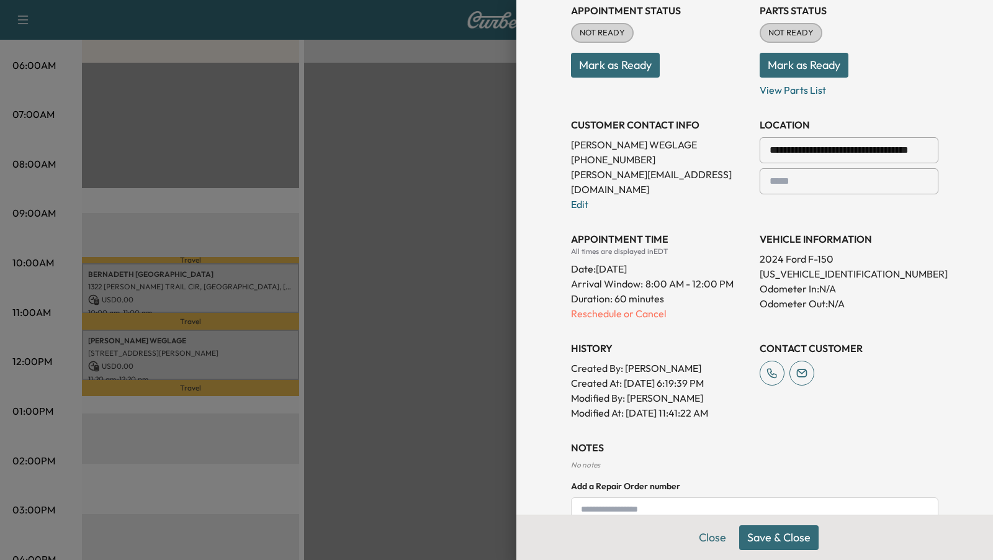
click at [765, 540] on button "Save & Close" at bounding box center [778, 537] width 79 height 25
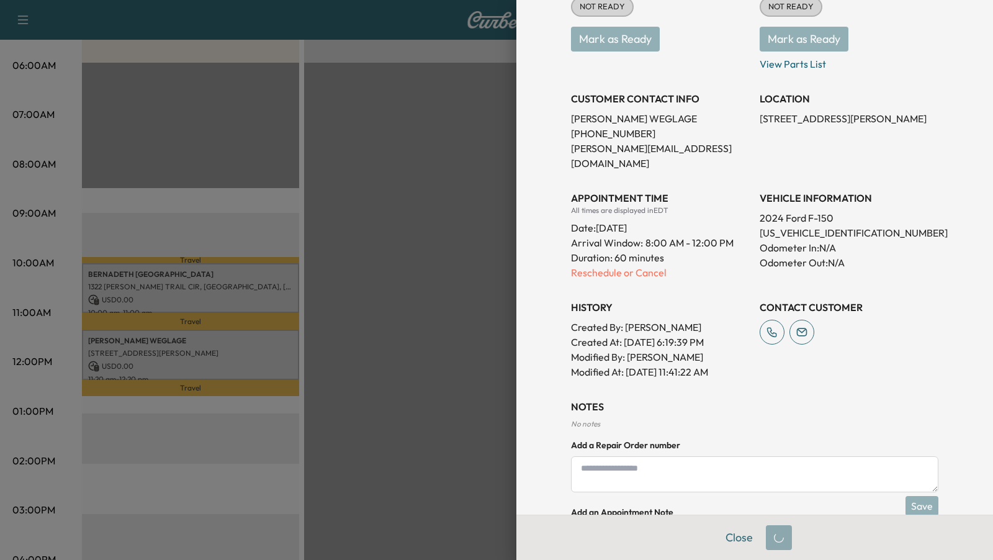
scroll to position [153, 0]
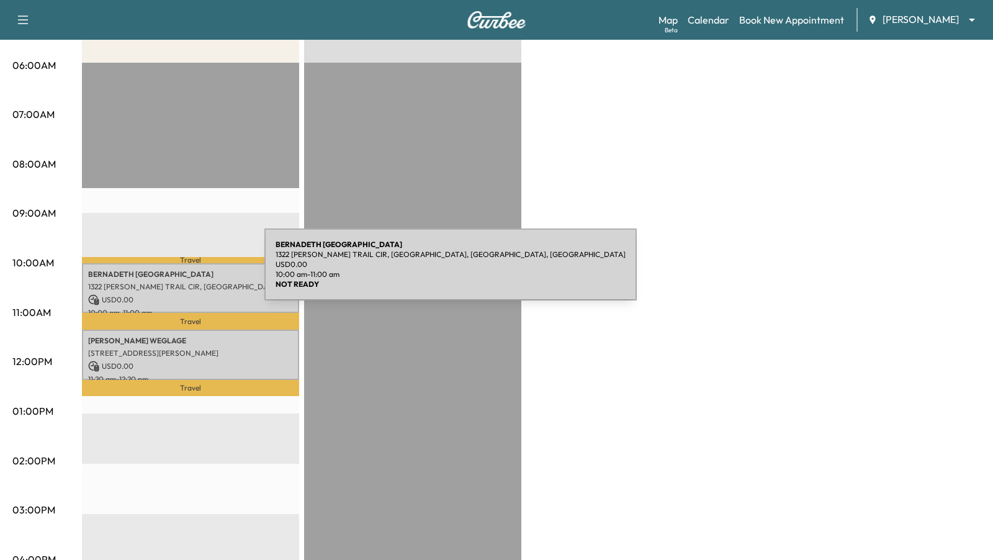
click at [171, 272] on p "BERNADETH [GEOGRAPHIC_DATA]" at bounding box center [190, 274] width 205 height 10
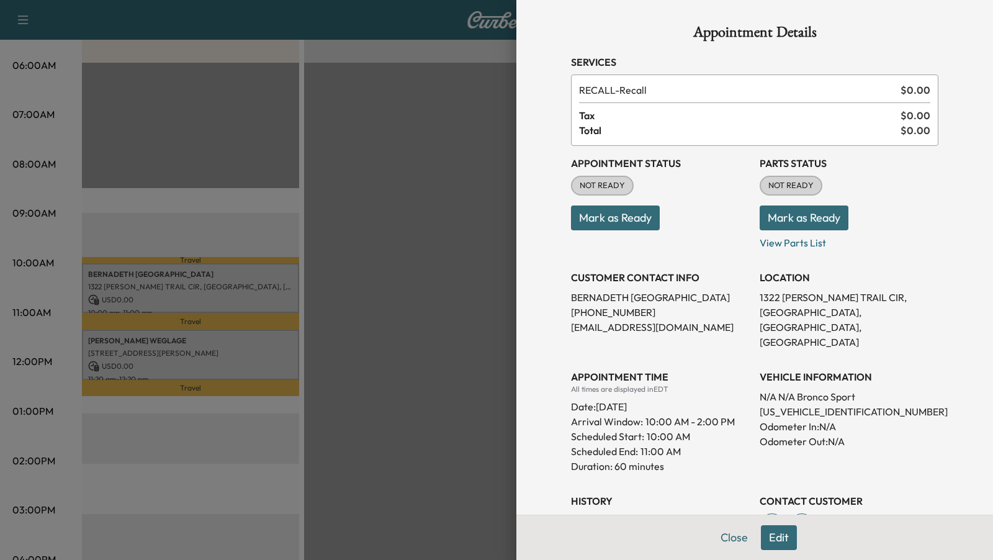
click at [779, 538] on button "Edit" at bounding box center [779, 537] width 36 height 25
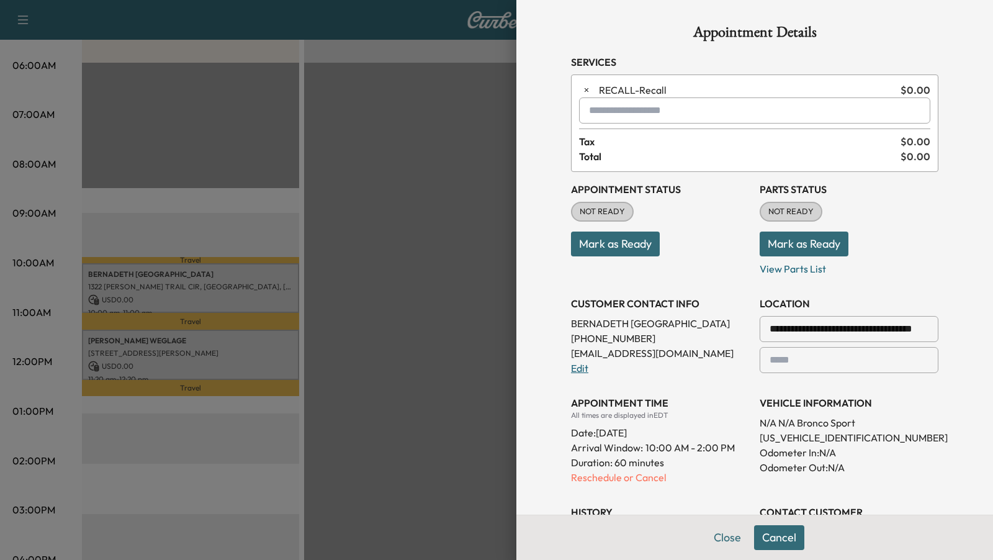
click at [575, 363] on link "Edit" at bounding box center [579, 368] width 17 height 12
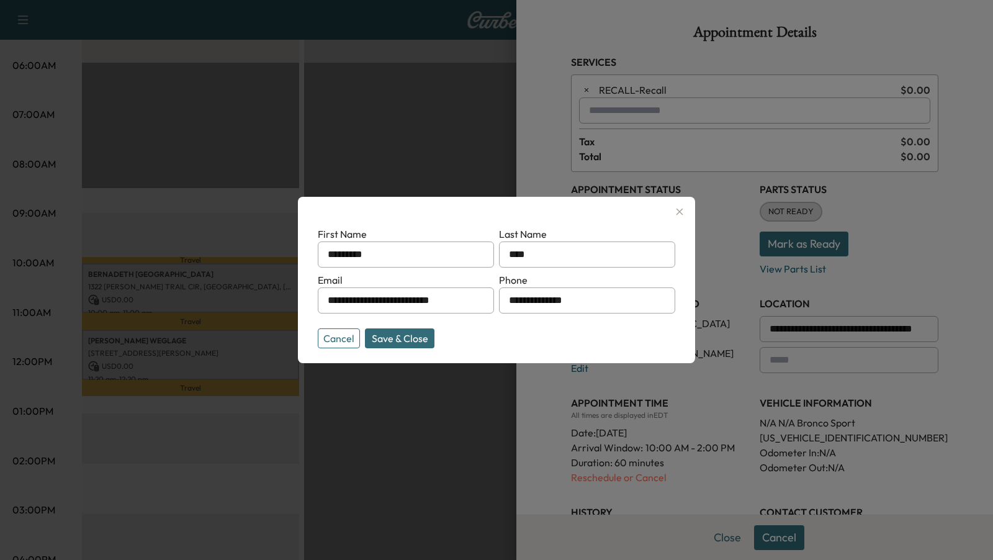
click at [392, 300] on input "**********" at bounding box center [406, 300] width 176 height 26
type input "**********"
click at [392, 300] on input "**********" at bounding box center [406, 300] width 176 height 26
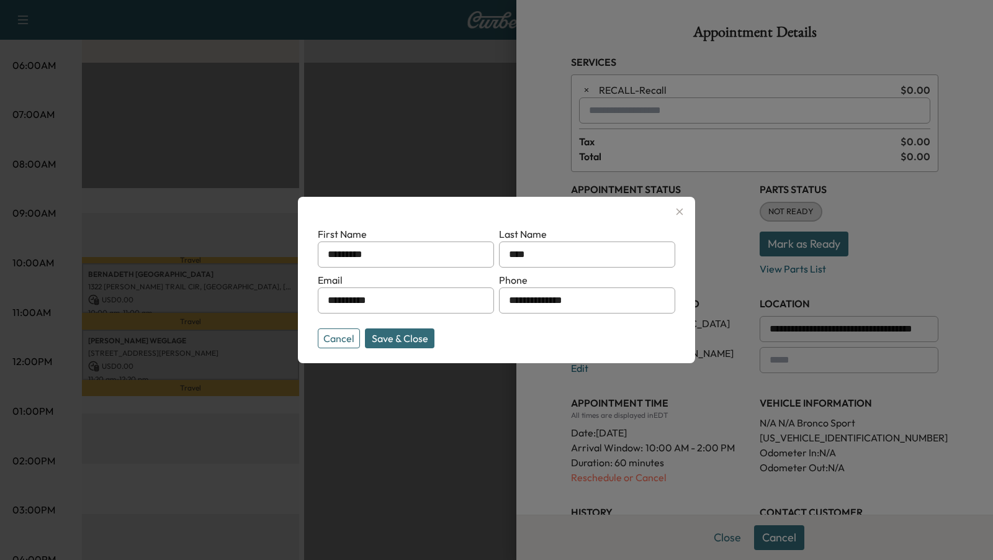
click at [392, 300] on input "**********" at bounding box center [406, 300] width 176 height 26
type input "**********"
drag, startPoint x: 601, startPoint y: 304, endPoint x: 499, endPoint y: 303, distance: 102.4
click at [499, 303] on input "**********" at bounding box center [587, 300] width 176 height 26
type input "**********"
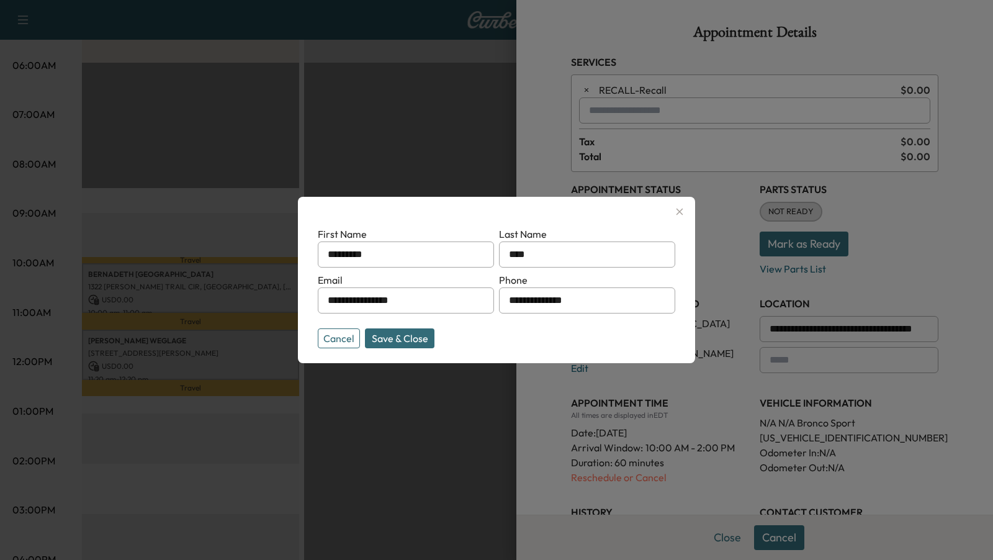
click at [401, 341] on button "Save & Close" at bounding box center [399, 338] width 69 height 20
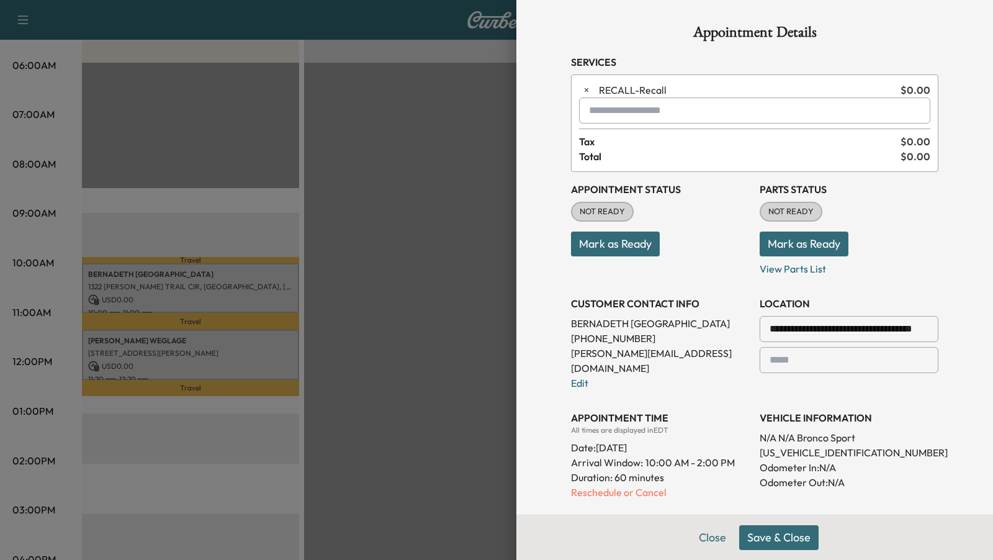
click at [775, 538] on button "Save & Close" at bounding box center [778, 537] width 79 height 25
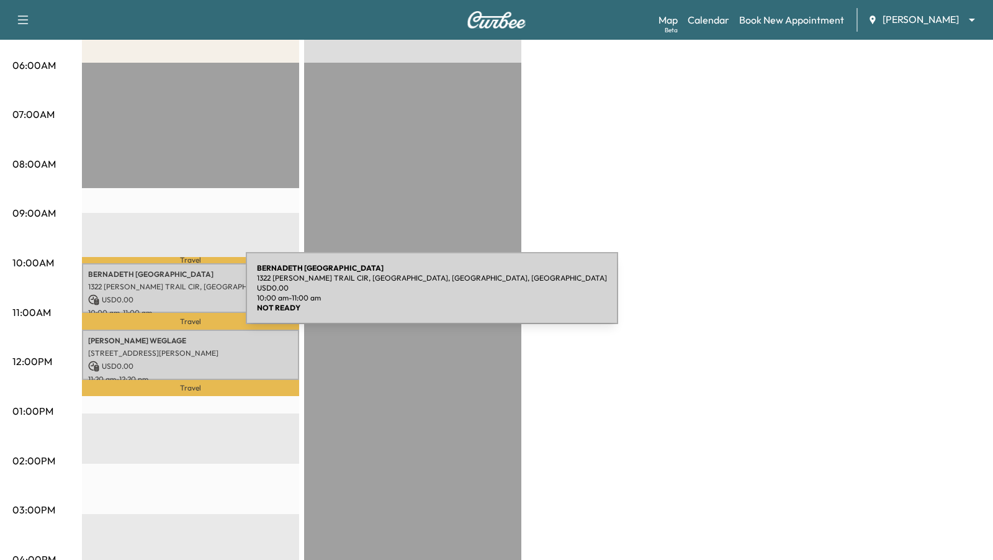
click at [153, 295] on p "USD 0.00" at bounding box center [190, 299] width 205 height 11
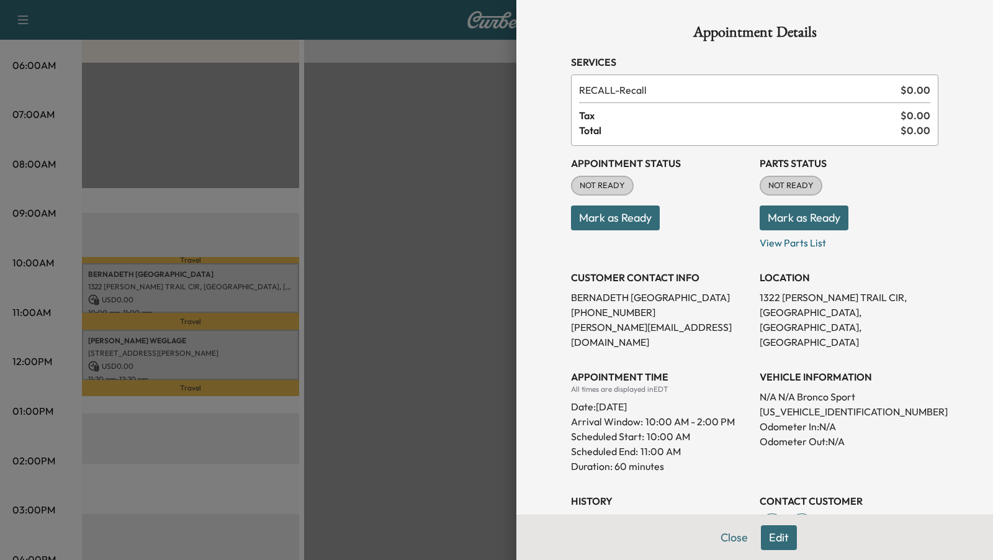
click at [158, 357] on div at bounding box center [496, 280] width 993 height 560
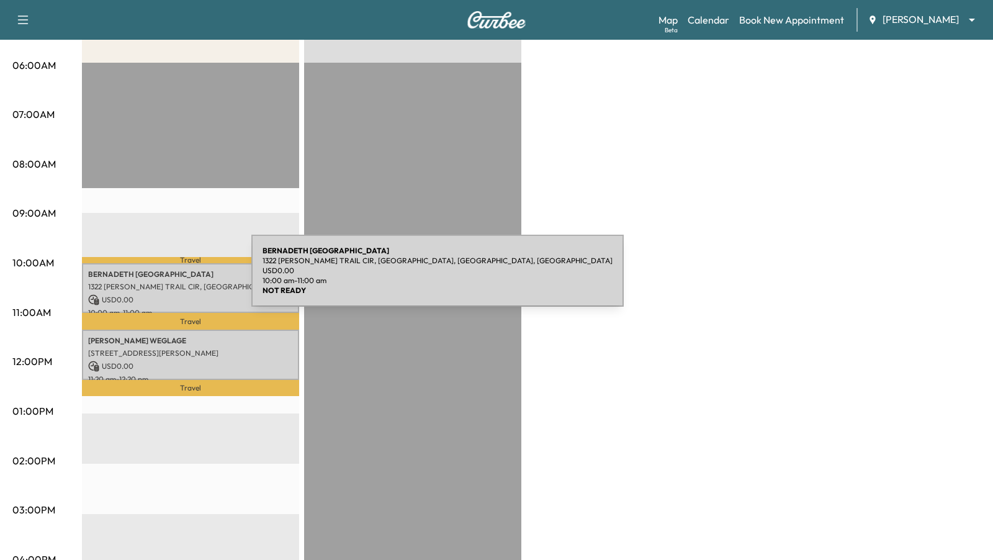
click at [158, 277] on div "BERNADETH ROME [STREET_ADDRESS][PERSON_NAME] USD 0.00 10:00 am - 11:00 am" at bounding box center [190, 288] width 217 height 50
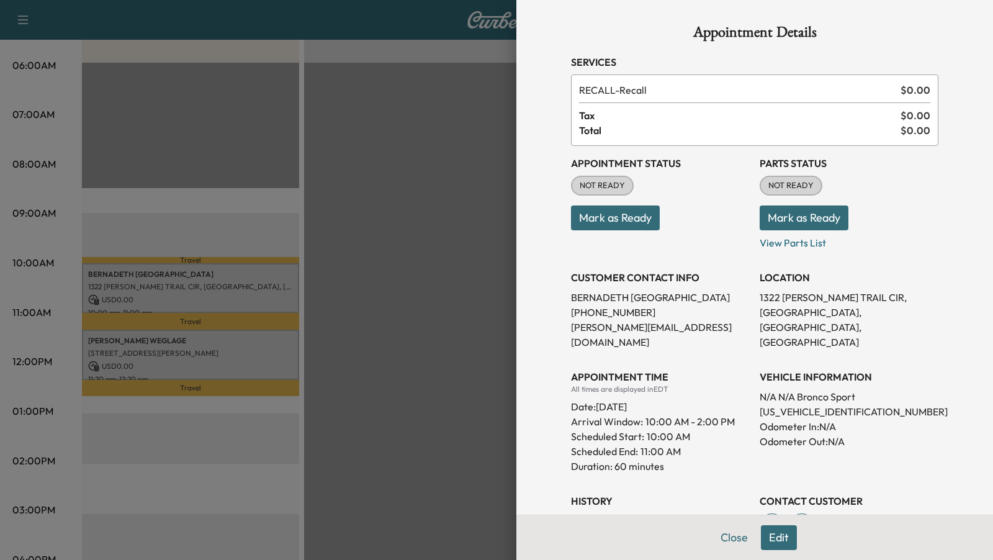
click at [421, 168] on div at bounding box center [496, 280] width 993 height 560
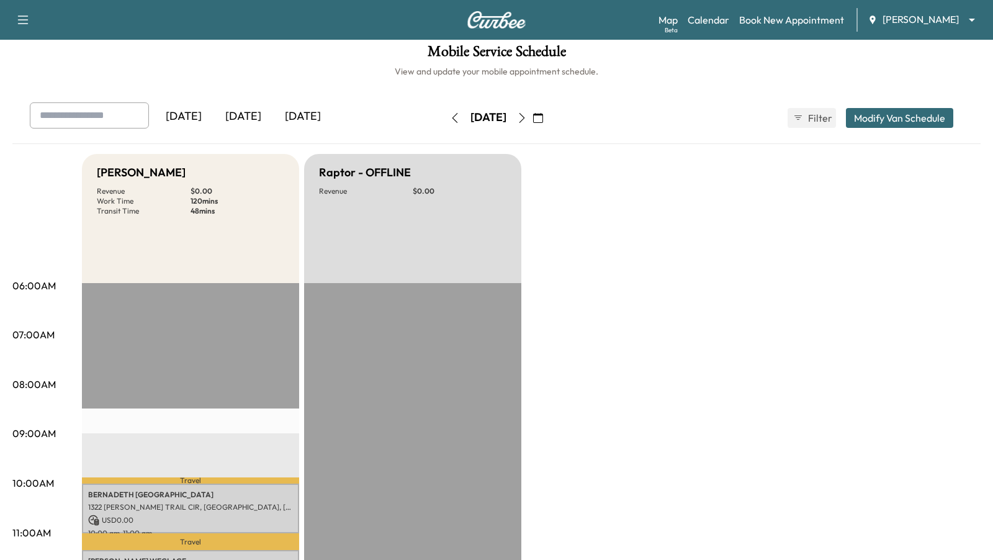
scroll to position [0, 0]
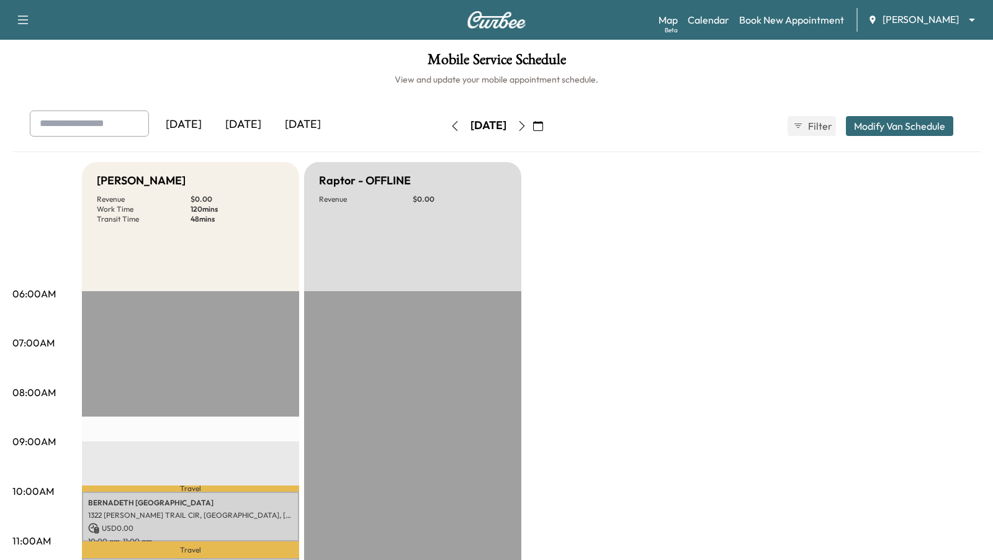
click at [450, 127] on icon "button" at bounding box center [455, 126] width 10 height 10
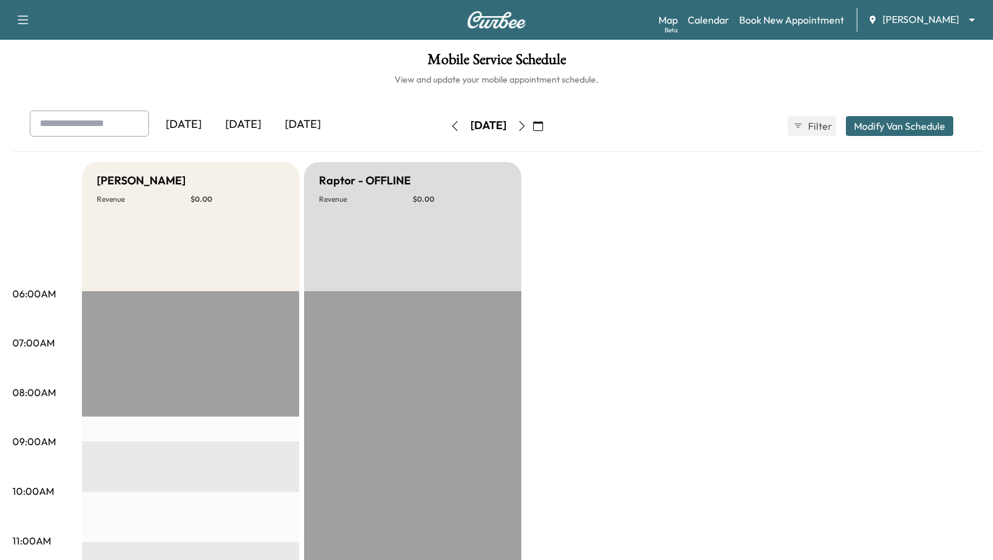
click at [450, 127] on icon "button" at bounding box center [455, 126] width 10 height 10
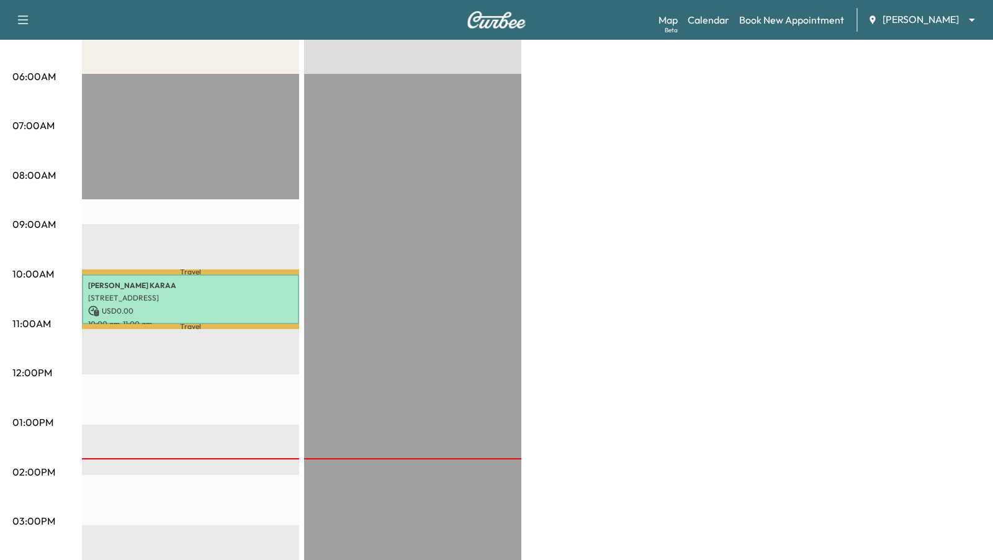
scroll to position [227, 0]
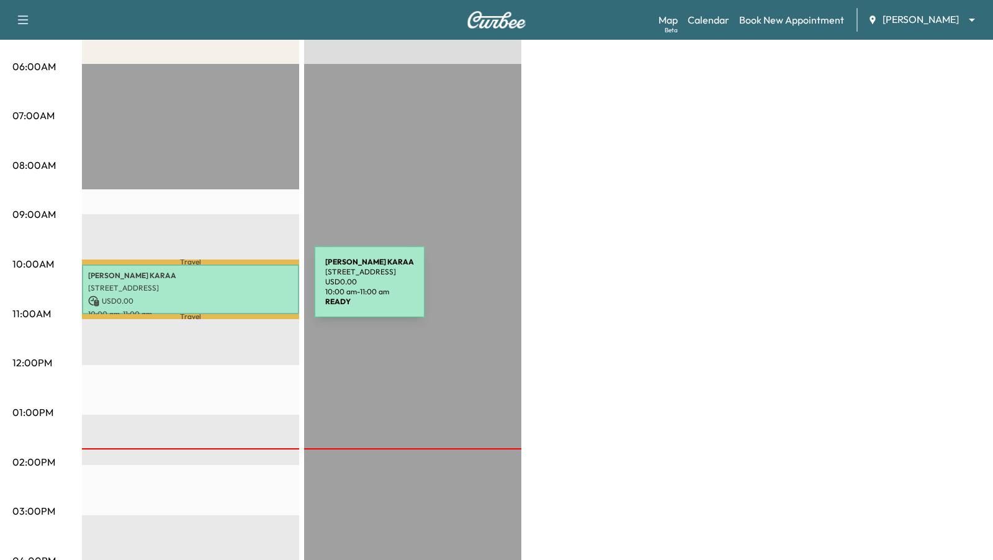
click at [218, 290] on p "[STREET_ADDRESS]" at bounding box center [190, 288] width 205 height 10
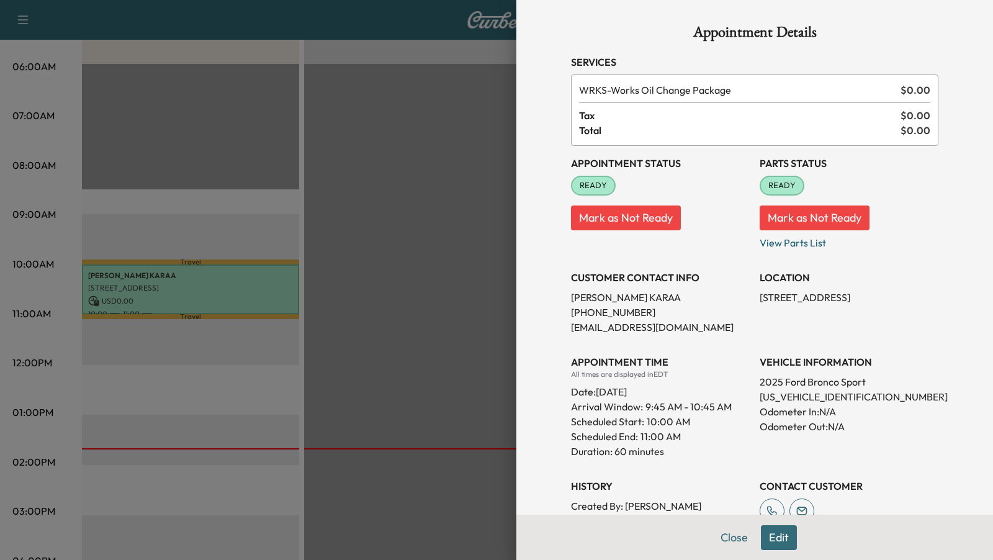
click at [373, 234] on div at bounding box center [496, 280] width 993 height 560
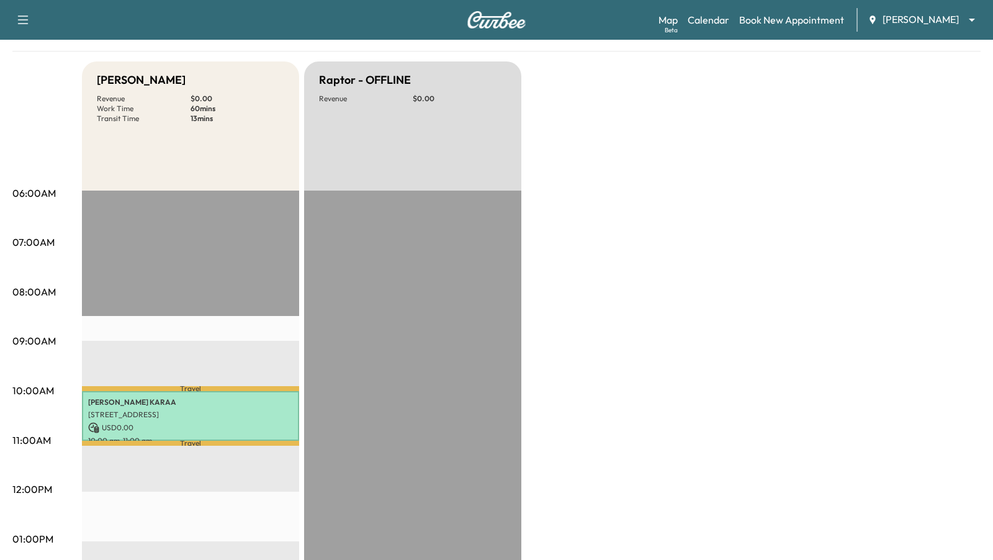
scroll to position [0, 0]
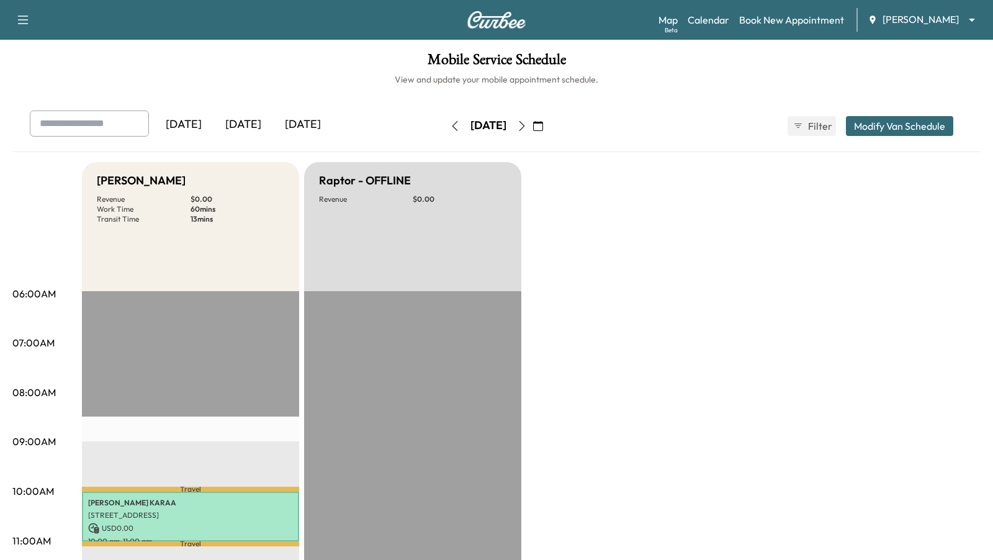
click at [527, 126] on icon "button" at bounding box center [522, 126] width 10 height 10
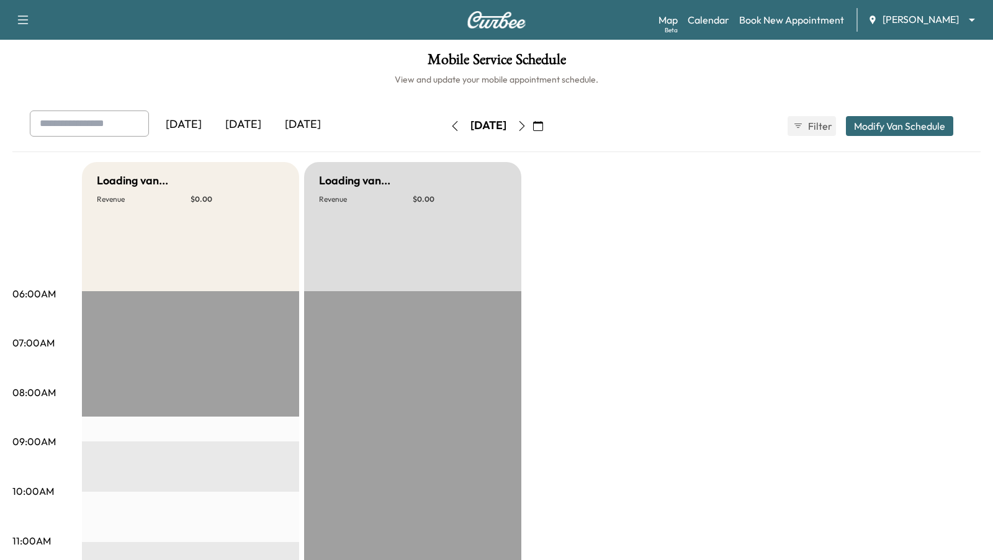
click at [527, 126] on icon "button" at bounding box center [522, 126] width 10 height 10
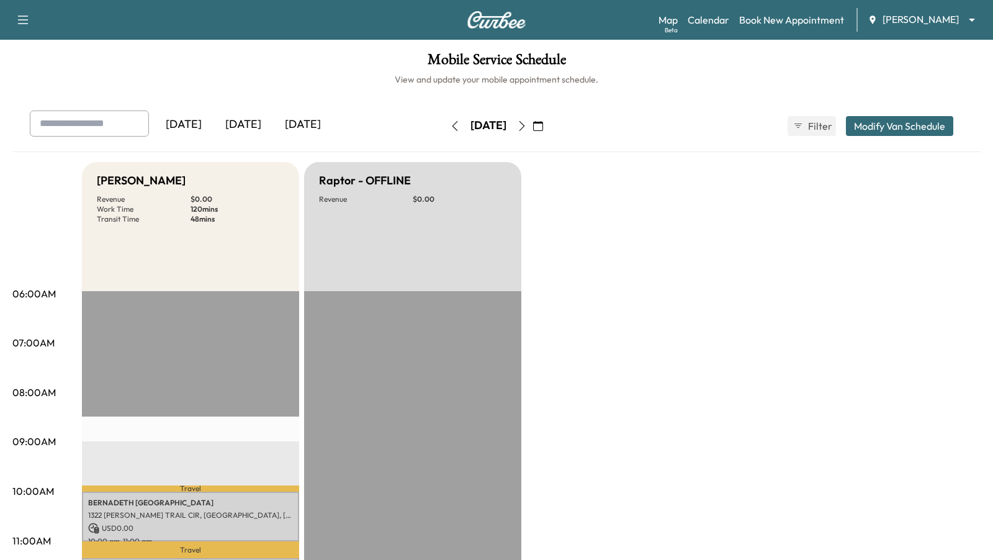
click at [543, 124] on icon "button" at bounding box center [538, 126] width 10 height 10
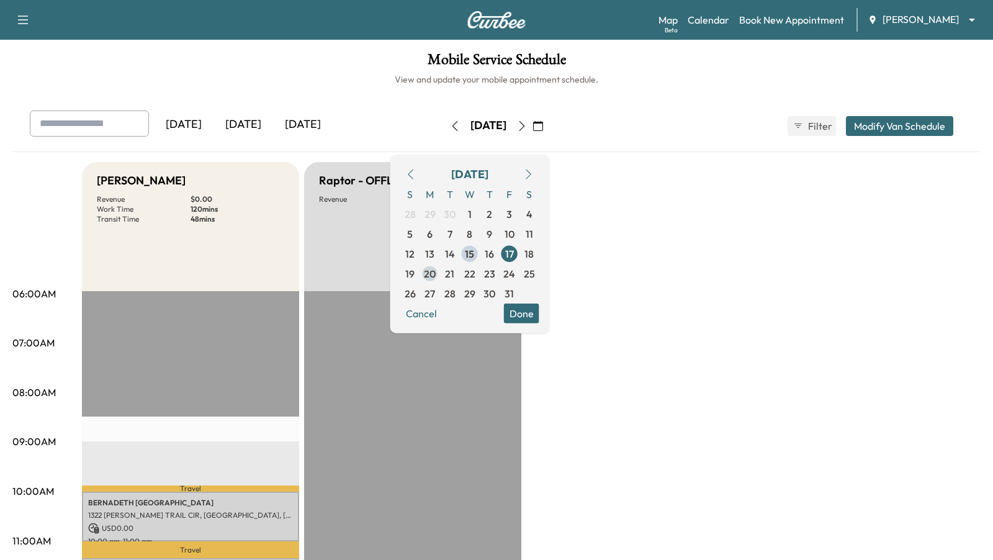
click at [436, 272] on span "20" at bounding box center [430, 273] width 12 height 15
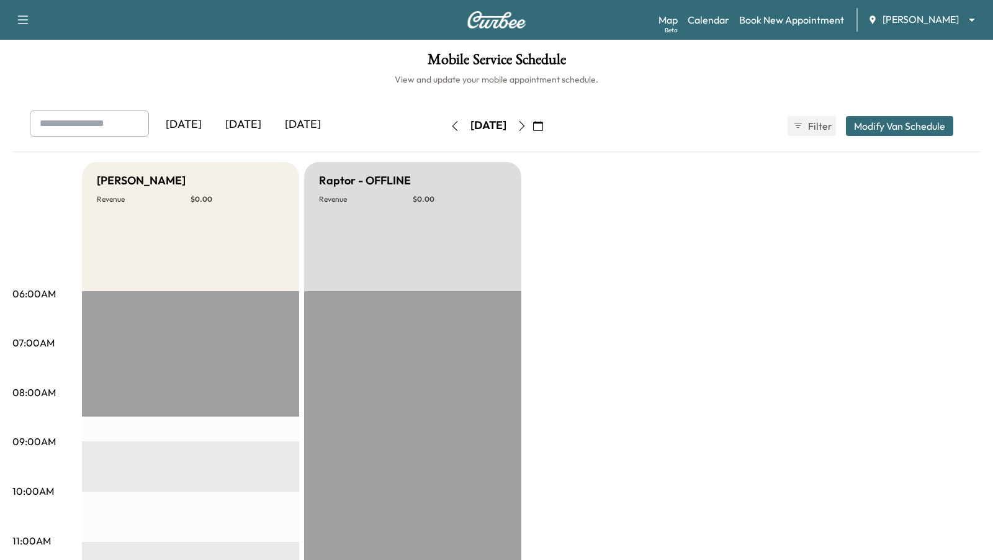
click at [527, 125] on icon "button" at bounding box center [522, 126] width 10 height 10
click at [527, 127] on icon "button" at bounding box center [522, 126] width 10 height 10
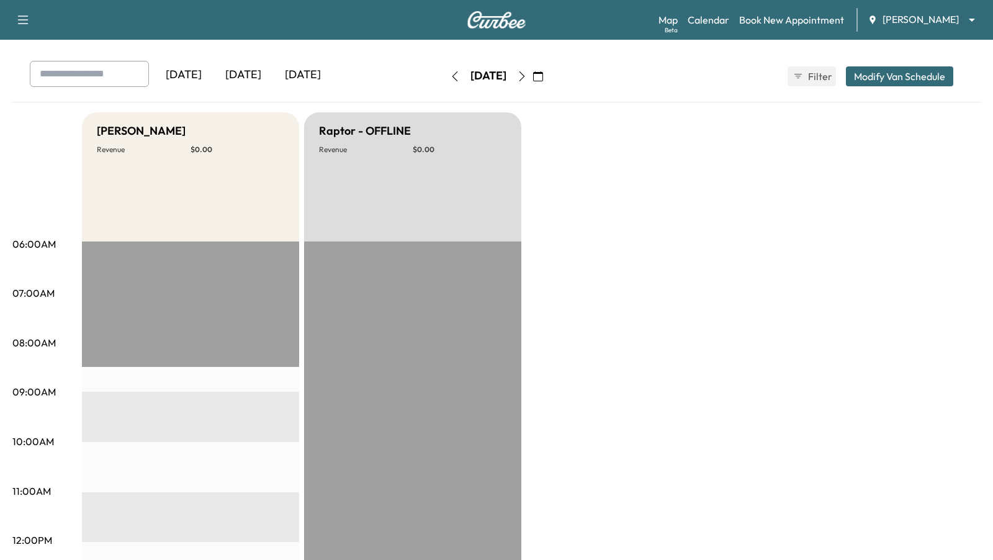
scroll to position [42, 0]
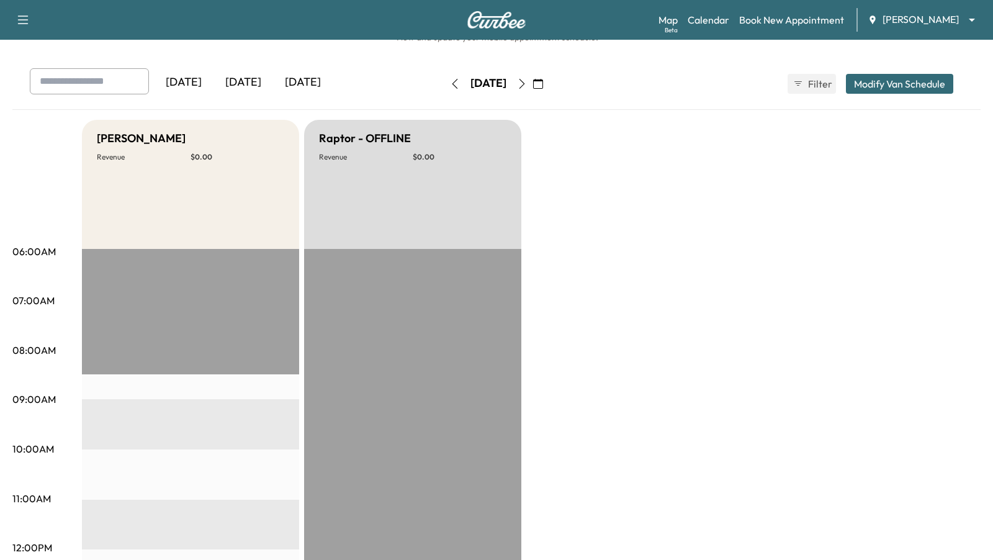
click at [525, 86] on icon "button" at bounding box center [522, 84] width 6 height 10
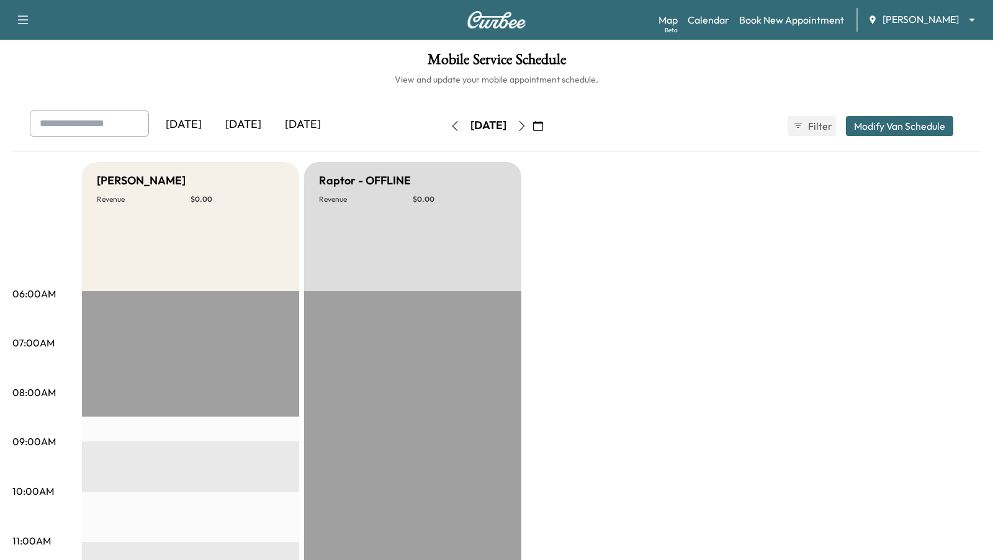
click at [525, 127] on icon "button" at bounding box center [522, 126] width 6 height 10
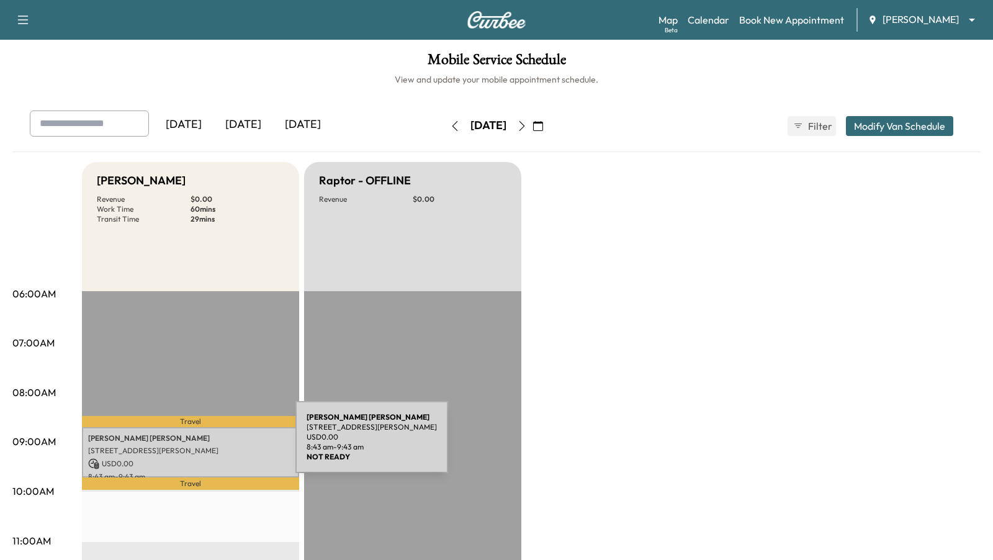
click at [202, 444] on div "[PERSON_NAME] [STREET_ADDRESS][PERSON_NAME] USD 0.00 8:43 am - 9:43 am" at bounding box center [190, 452] width 217 height 50
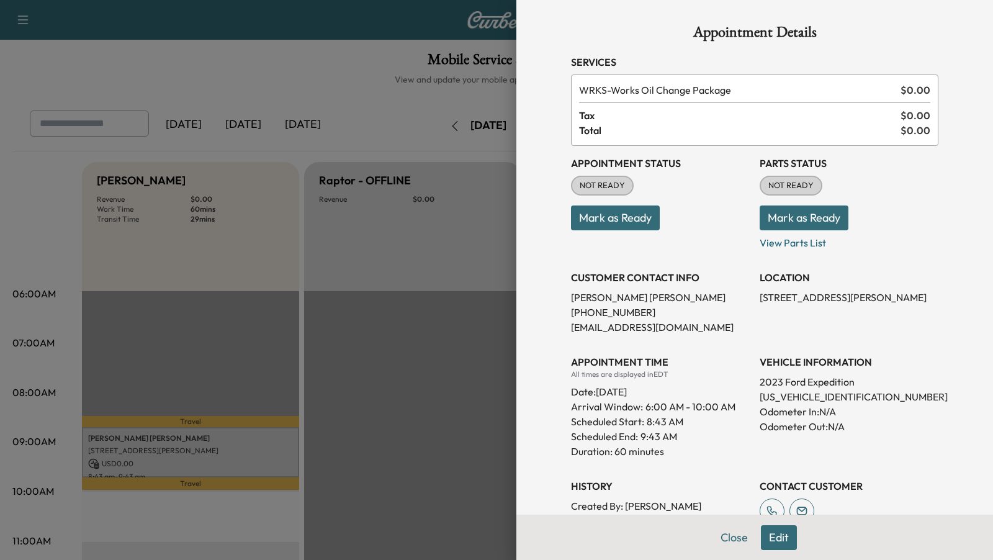
click at [782, 539] on button "Edit" at bounding box center [779, 537] width 36 height 25
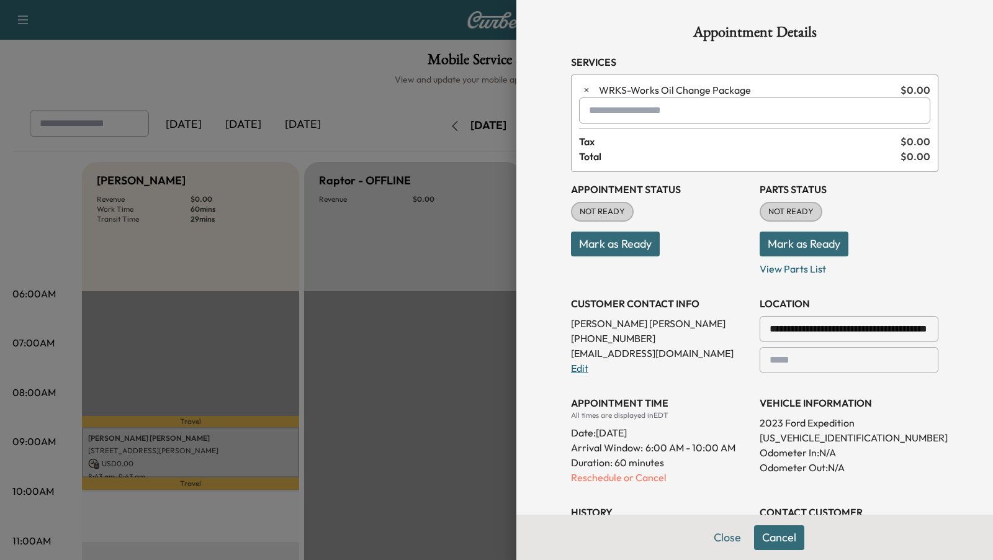
click at [574, 370] on link "Edit" at bounding box center [579, 368] width 17 height 12
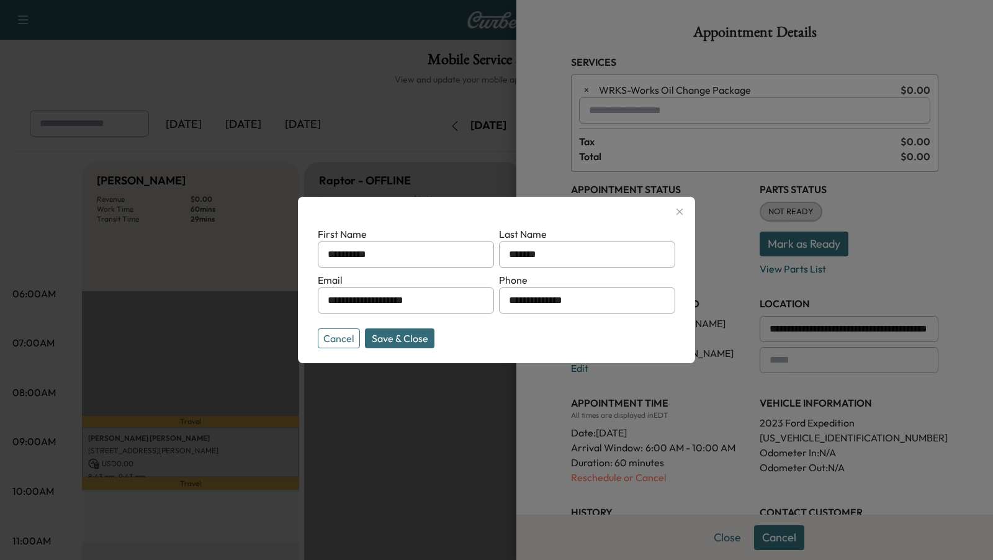
click at [444, 305] on input "**********" at bounding box center [406, 300] width 176 height 26
click at [398, 302] on input "**********" at bounding box center [406, 300] width 176 height 26
type input "**********"
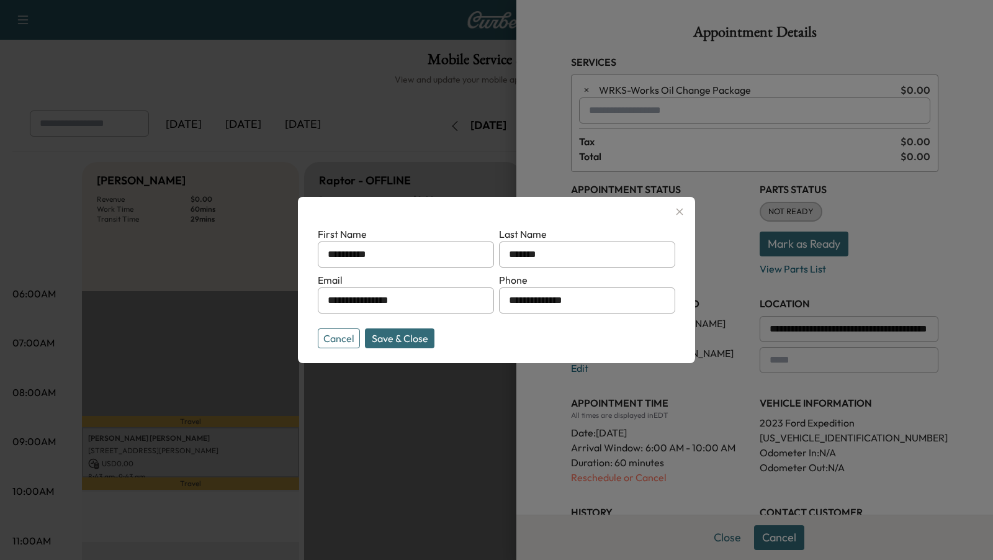
drag, startPoint x: 596, startPoint y: 300, endPoint x: 440, endPoint y: 298, distance: 155.7
click at [440, 300] on form "**********" at bounding box center [496, 284] width 357 height 117
type input "**********"
click at [410, 337] on button "Save & Close" at bounding box center [399, 338] width 69 height 20
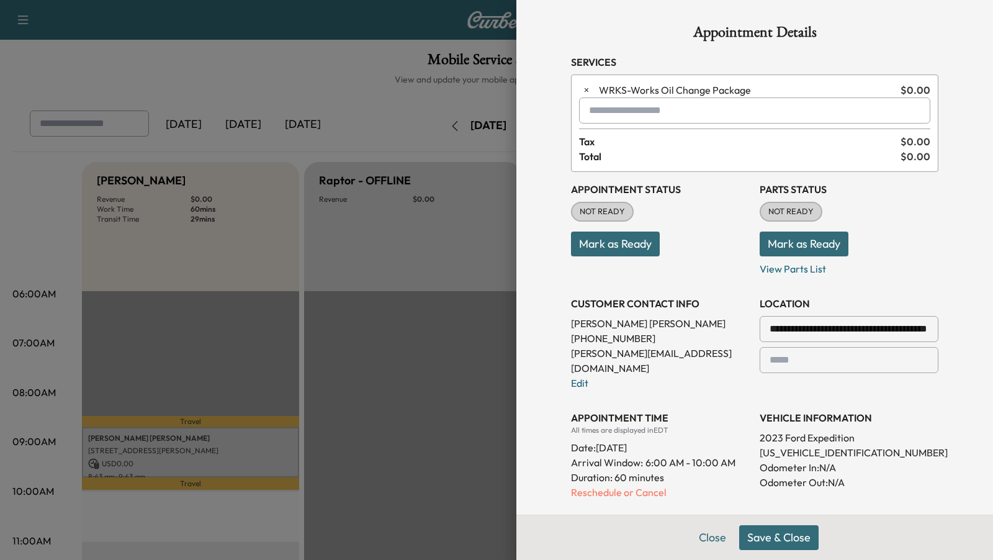
click at [786, 537] on button "Save & Close" at bounding box center [778, 537] width 79 height 25
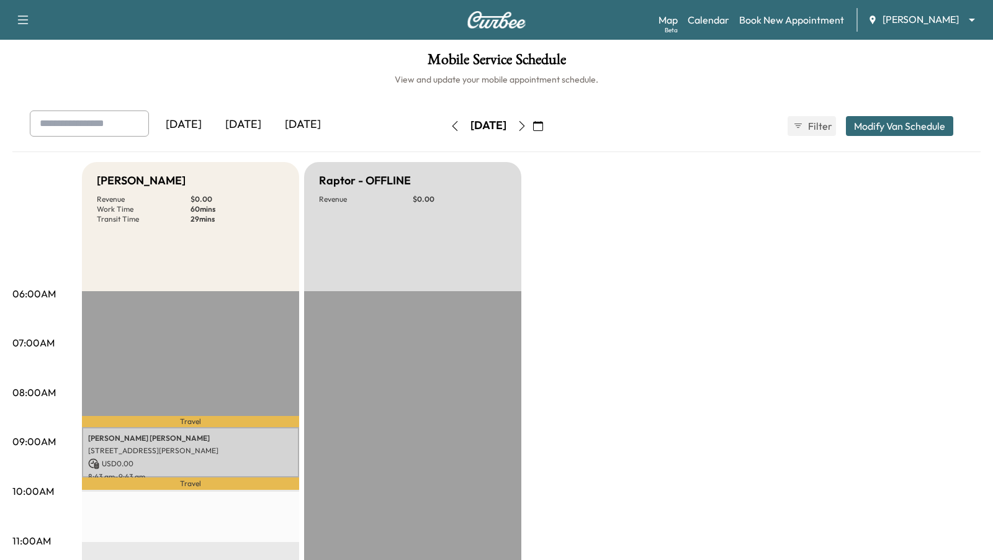
click at [525, 123] on icon "button" at bounding box center [522, 126] width 6 height 10
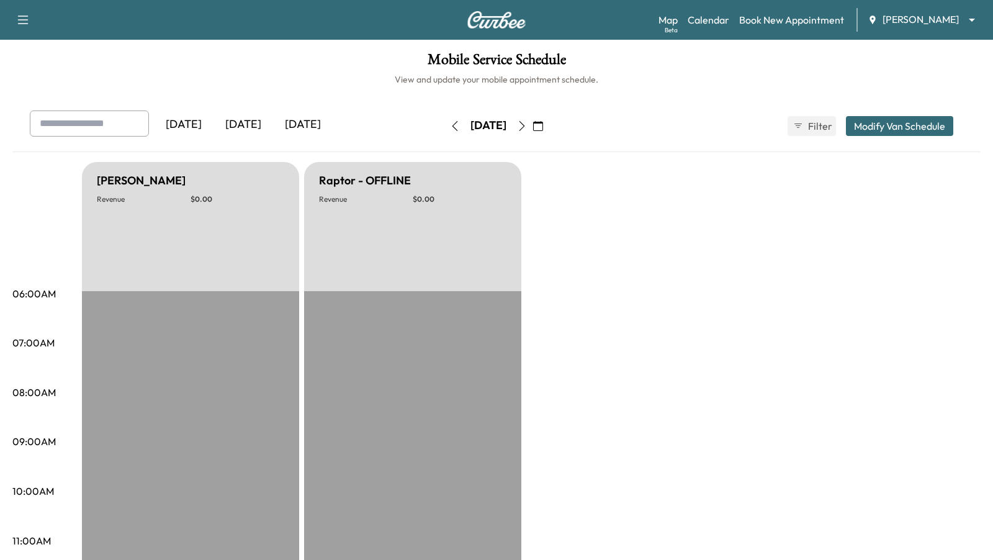
click at [527, 125] on icon "button" at bounding box center [522, 126] width 10 height 10
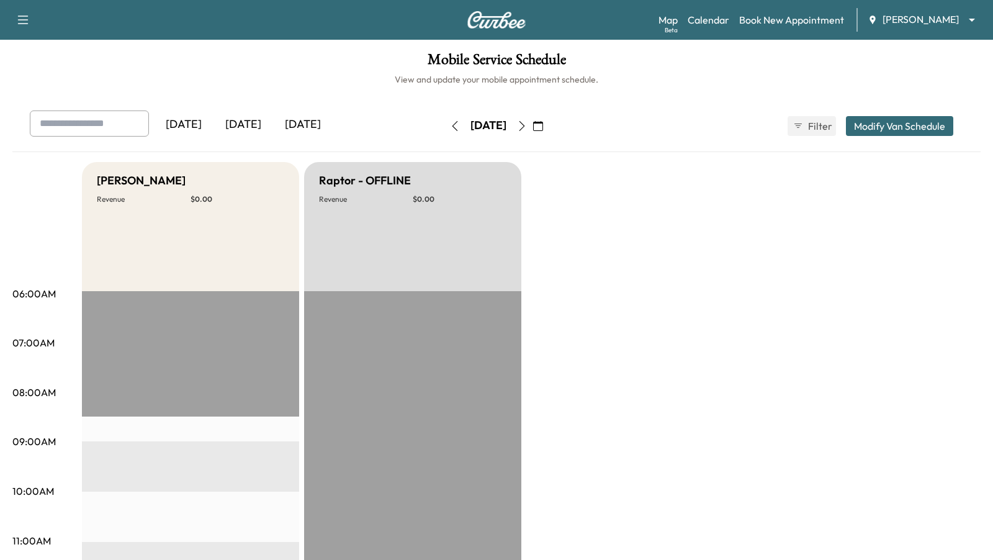
click at [527, 126] on icon "button" at bounding box center [522, 126] width 10 height 10
click at [527, 125] on icon "button" at bounding box center [522, 126] width 10 height 10
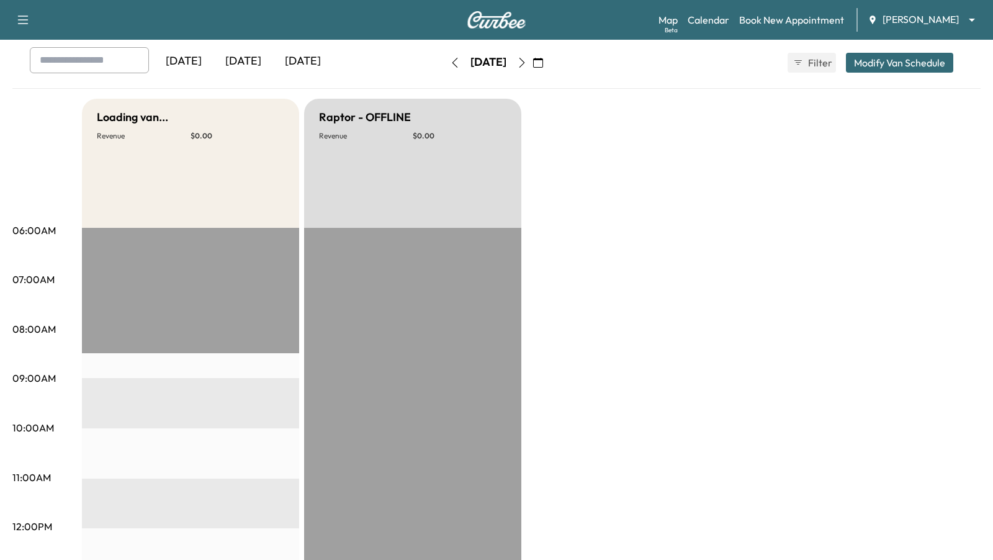
scroll to position [19, 0]
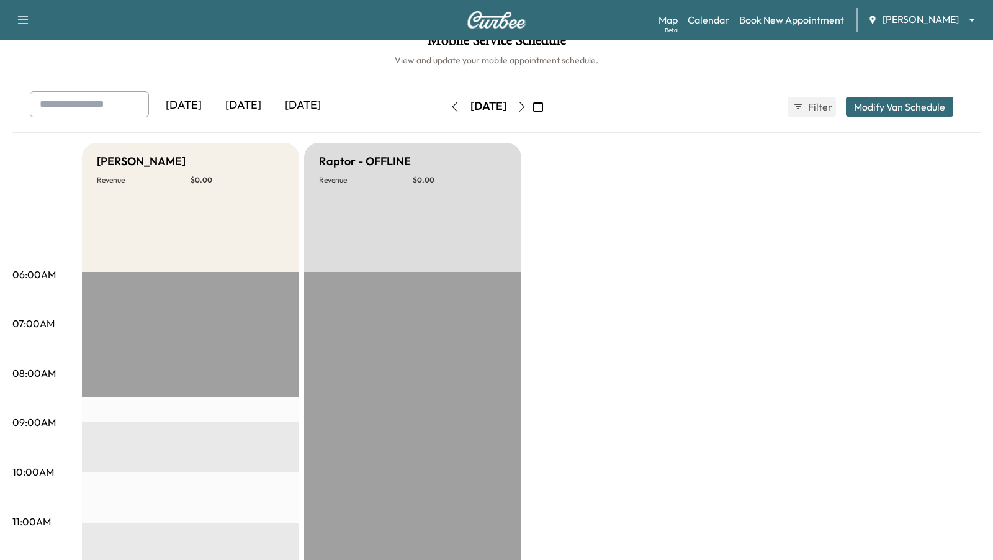
click at [525, 109] on icon "button" at bounding box center [522, 107] width 6 height 10
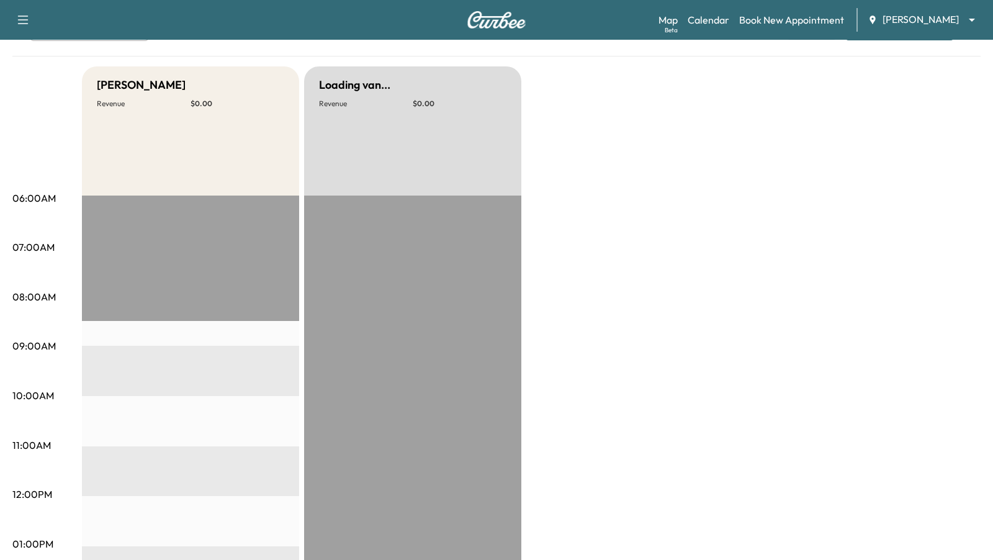
scroll to position [50, 0]
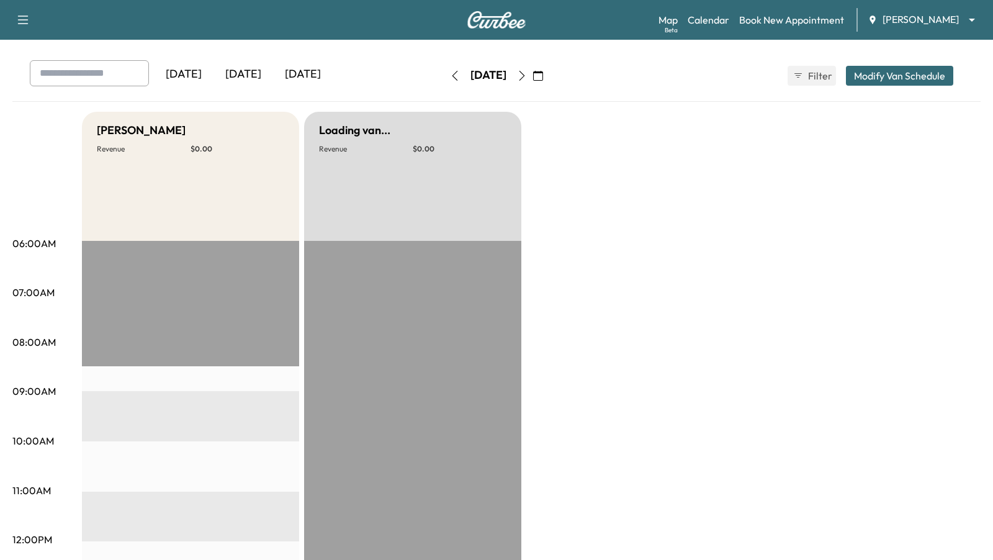
click at [527, 79] on icon "button" at bounding box center [522, 76] width 10 height 10
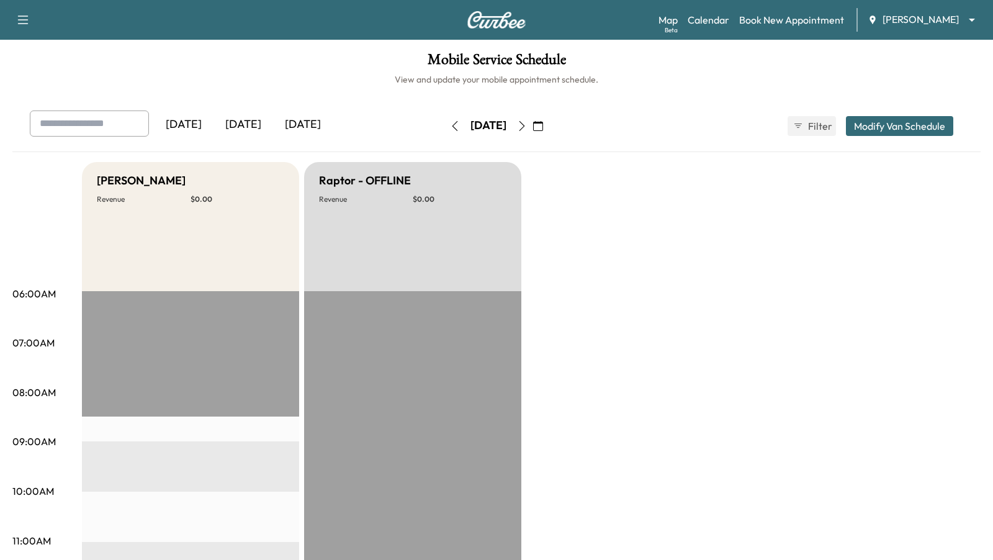
click at [527, 124] on icon "button" at bounding box center [522, 126] width 10 height 10
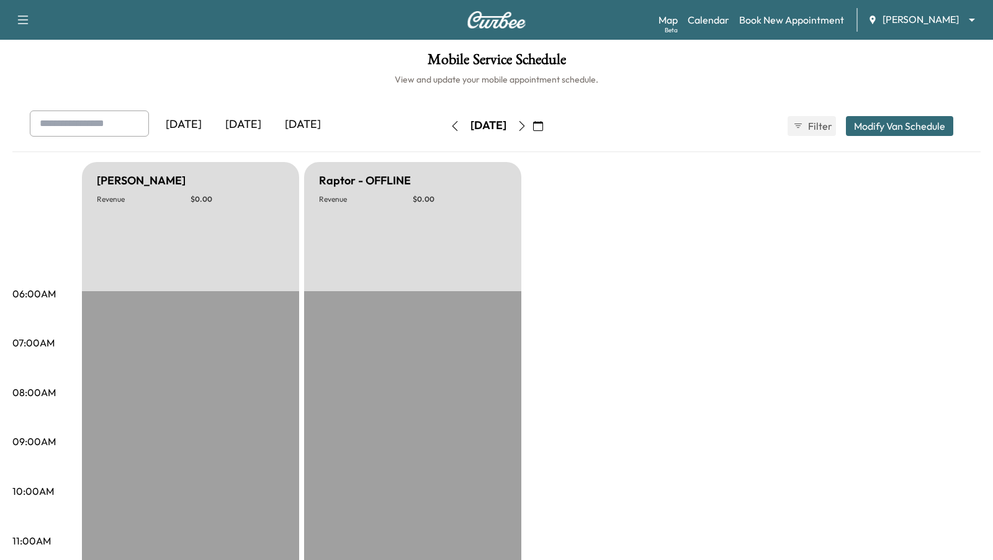
click at [527, 127] on icon "button" at bounding box center [522, 126] width 10 height 10
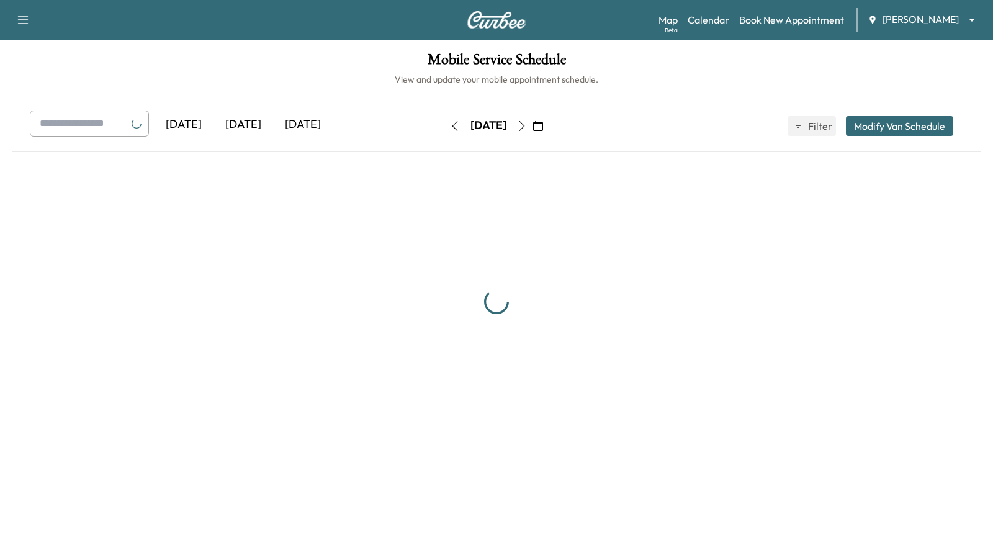
click at [527, 125] on icon "button" at bounding box center [522, 126] width 10 height 10
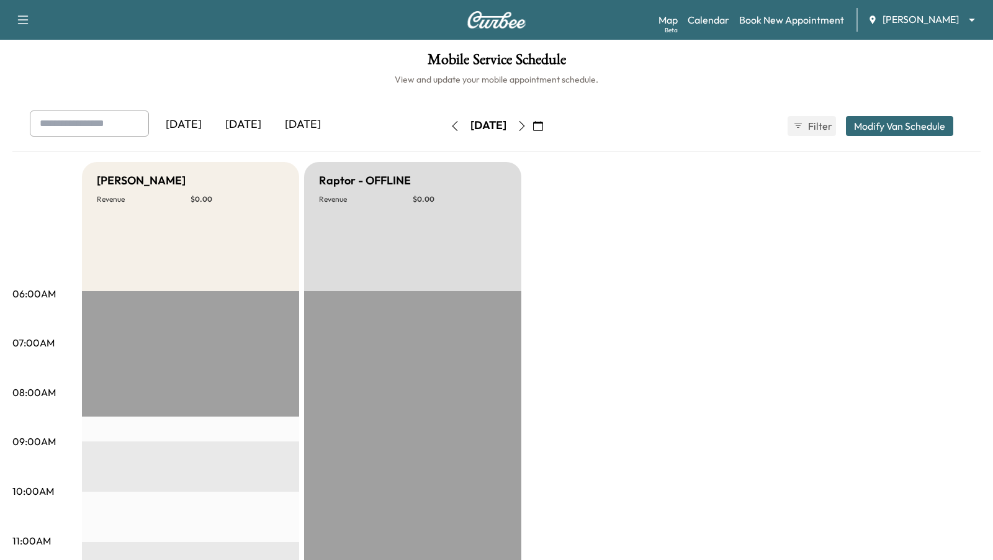
click at [527, 125] on icon "button" at bounding box center [522, 126] width 10 height 10
